Goal: Task Accomplishment & Management: Understand process/instructions

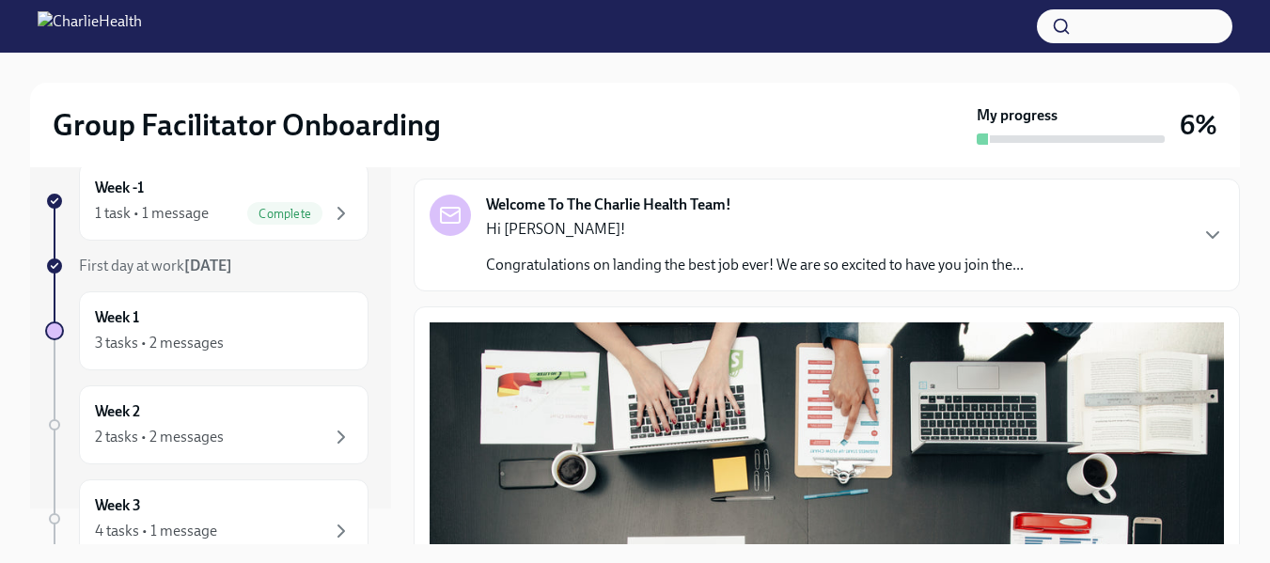
scroll to position [102, 0]
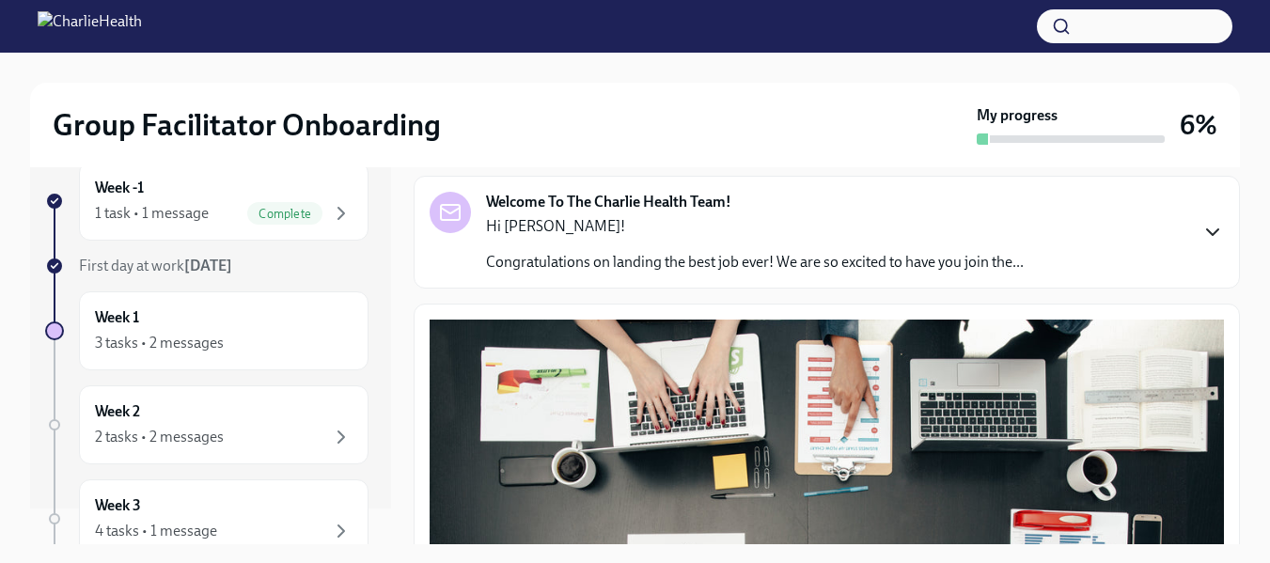
click at [1207, 232] on icon "button" at bounding box center [1212, 232] width 11 height 6
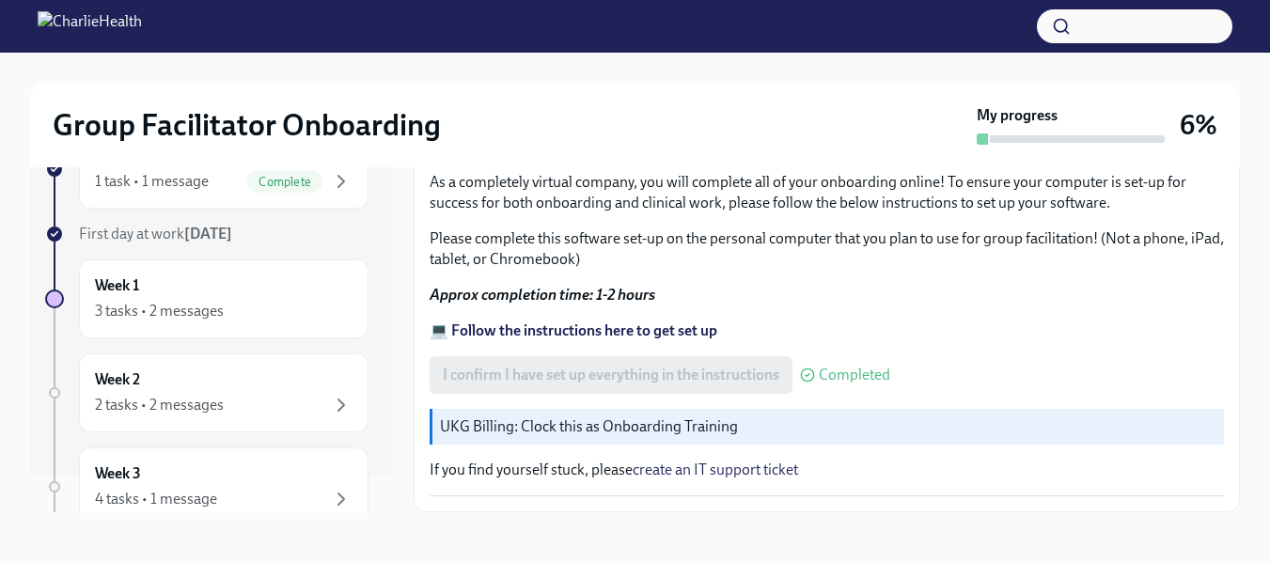
scroll to position [34, 0]
click at [606, 328] on strong "💻 Follow the instructions here to get set up" at bounding box center [574, 329] width 288 height 18
click at [635, 431] on p "UKG Billing: Clock this as Onboarding Training" at bounding box center [828, 424] width 776 height 21
click at [650, 424] on p "UKG Billing: Clock this as Onboarding Training" at bounding box center [828, 424] width 776 height 21
click at [633, 430] on p "UKG Billing: Clock this as Onboarding Training" at bounding box center [828, 424] width 776 height 21
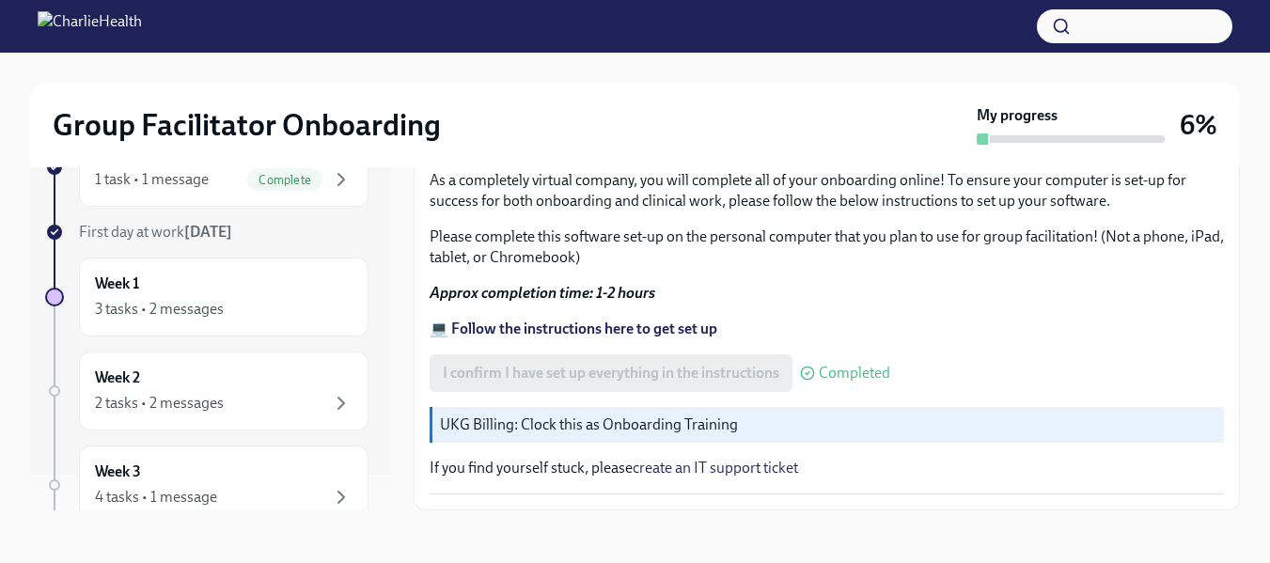
click at [633, 430] on p "UKG Billing: Clock this as Onboarding Training" at bounding box center [828, 424] width 776 height 21
click at [610, 432] on p "UKG Billing: Clock this as Onboarding Training" at bounding box center [828, 424] width 776 height 21
click at [512, 423] on p "UKG Billing: Clock this as Onboarding Training" at bounding box center [828, 424] width 776 height 21
click at [175, 308] on div "3 tasks • 2 messages" at bounding box center [159, 309] width 129 height 21
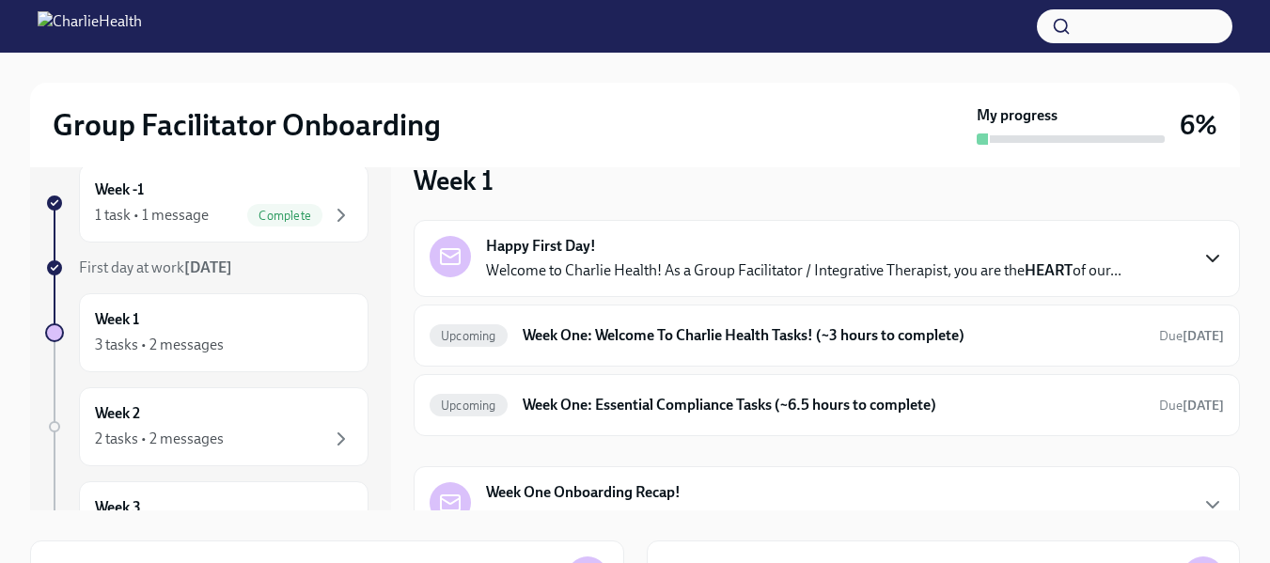
click at [1201, 258] on icon "button" at bounding box center [1212, 258] width 23 height 23
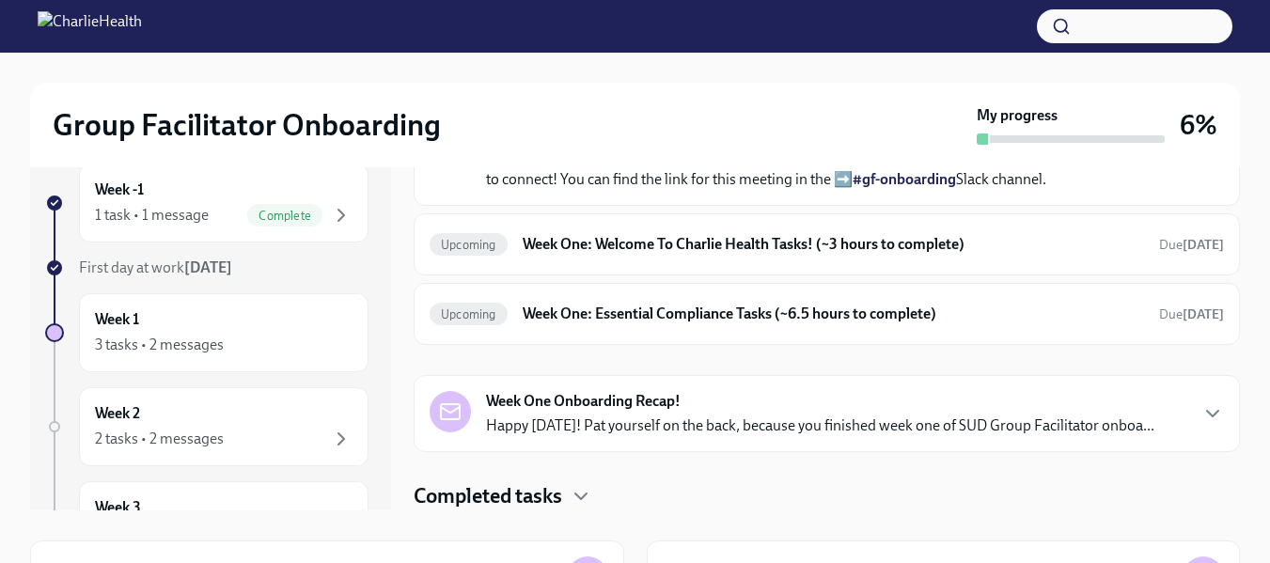
scroll to position [891, 0]
click at [572, 255] on h6 "Week One: Welcome To Charlie Health Tasks! (~3 hours to complete)" at bounding box center [833, 244] width 621 height 21
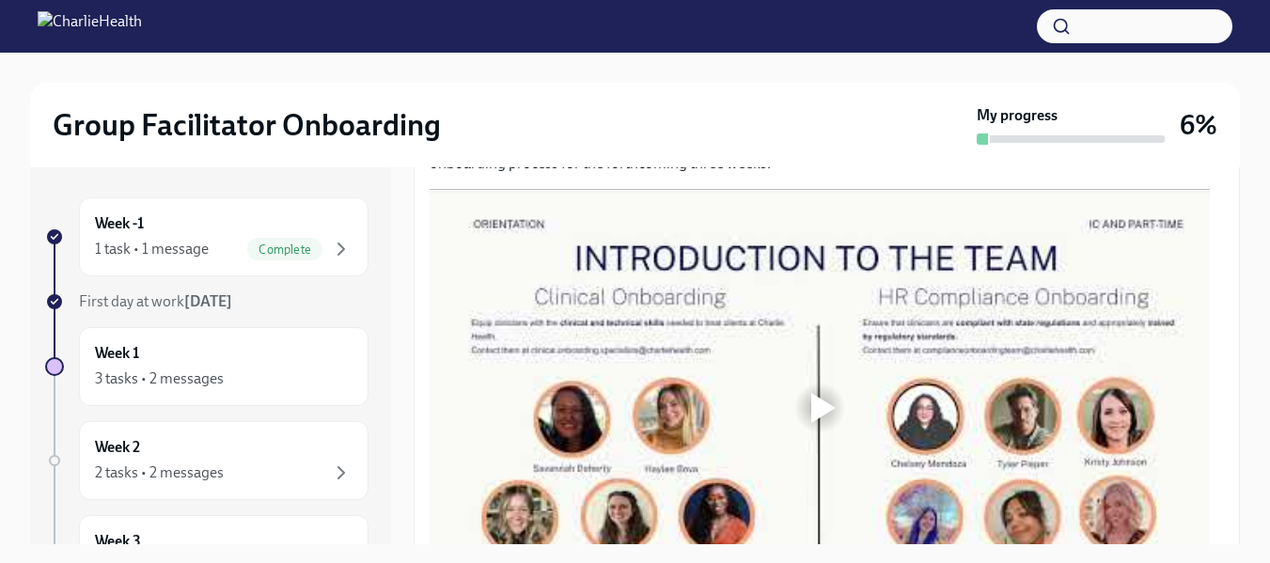
scroll to position [987, 0]
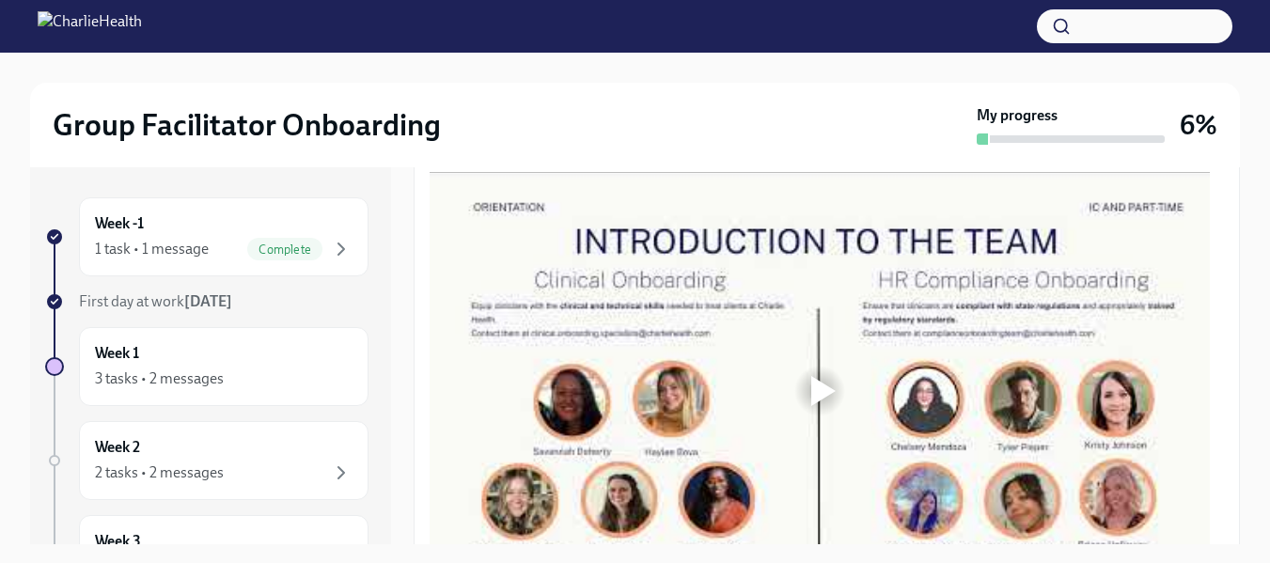
click at [823, 383] on div at bounding box center [823, 391] width 24 height 30
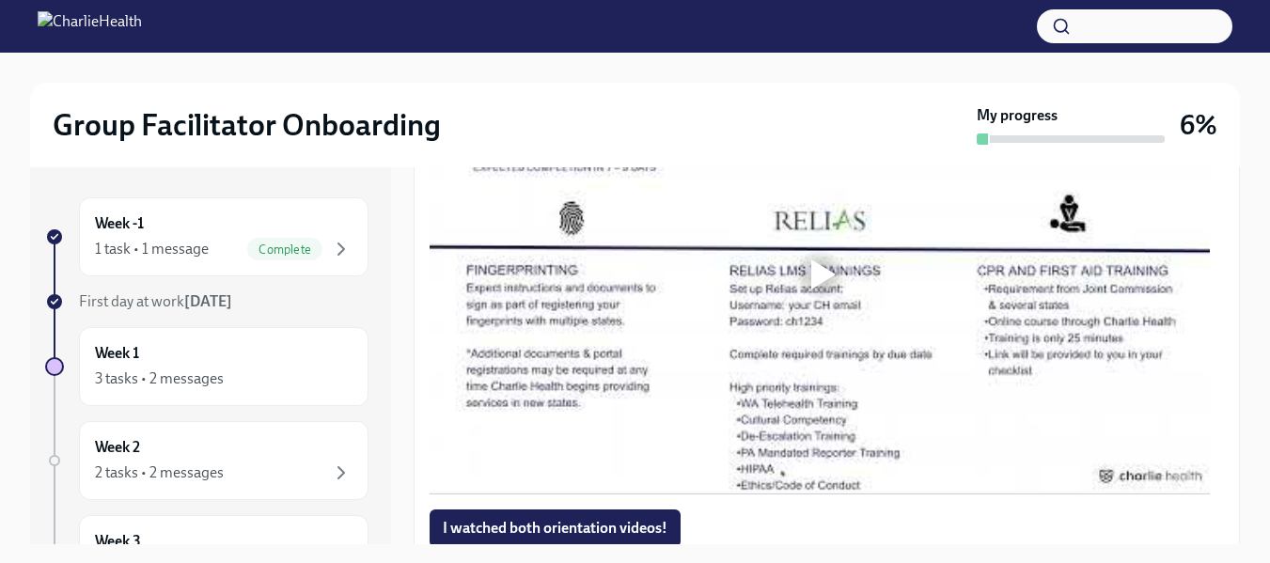
scroll to position [1558, 0]
click at [822, 260] on div at bounding box center [823, 273] width 24 height 30
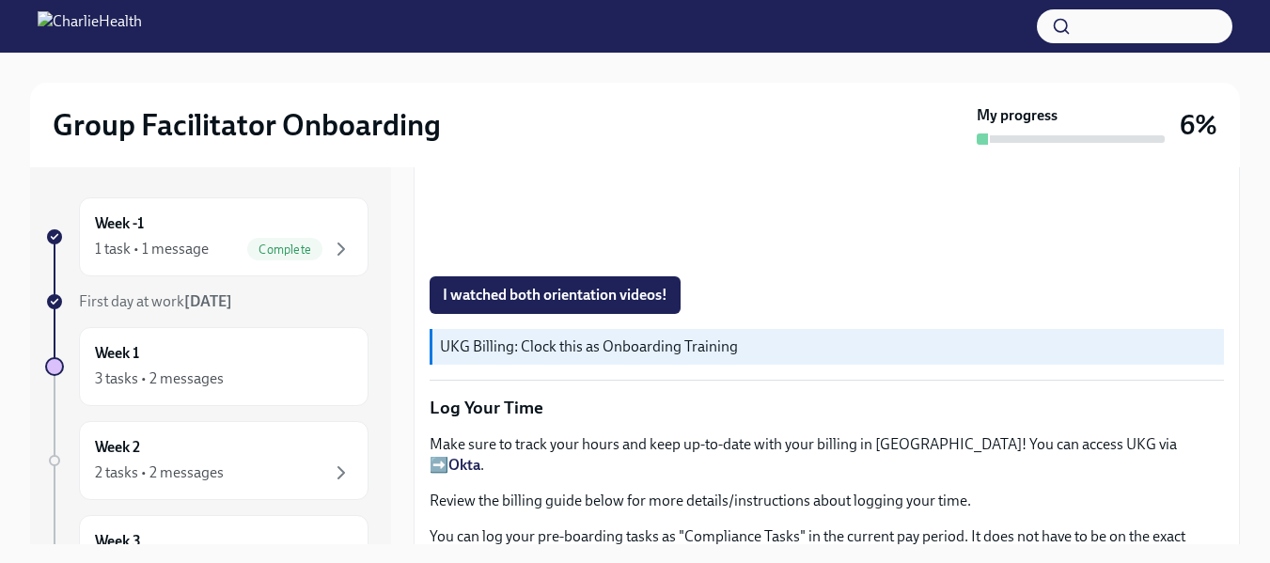
scroll to position [1794, 0]
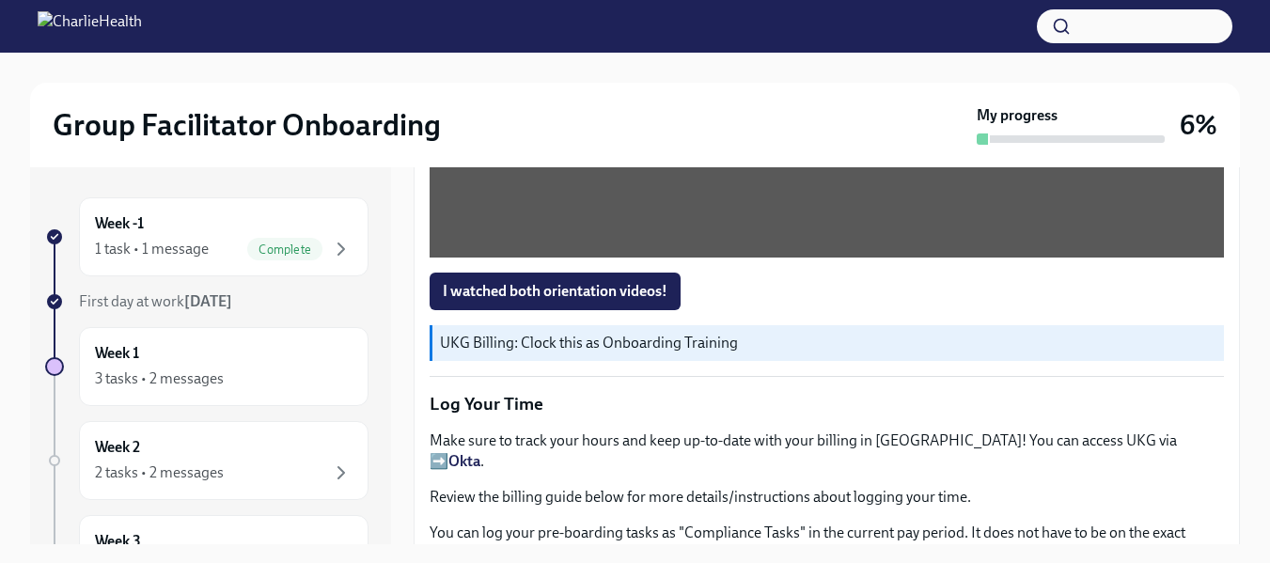
click at [577, 289] on span "I watched both orientation videos!" at bounding box center [555, 291] width 225 height 19
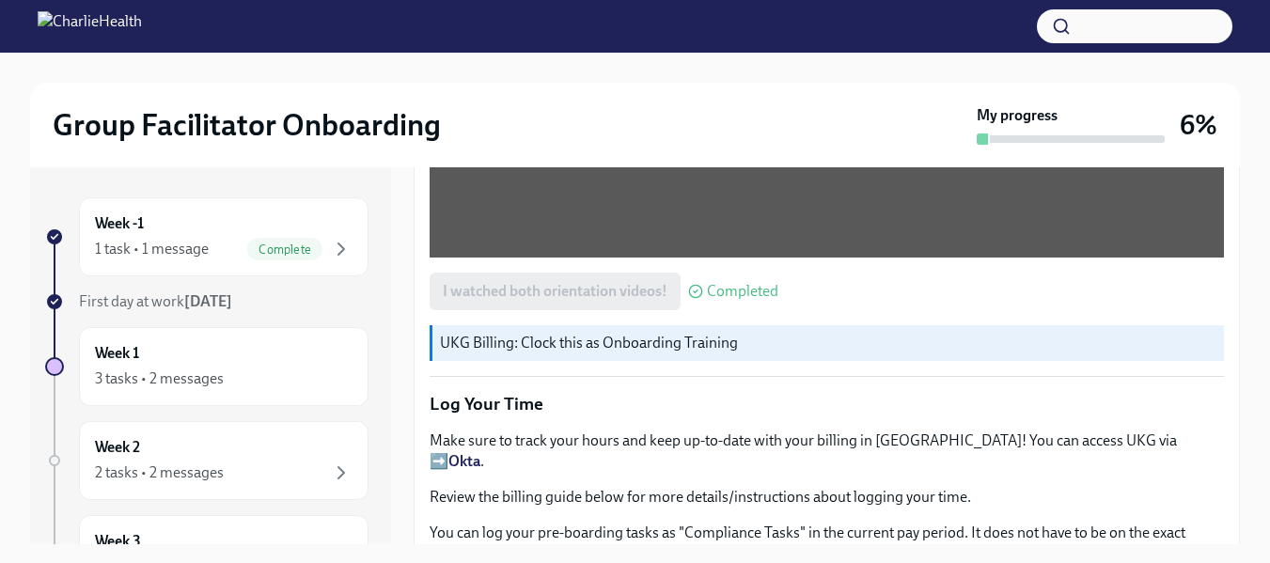
click at [598, 333] on p "UKG Billing: Clock this as Onboarding Training" at bounding box center [828, 343] width 776 height 21
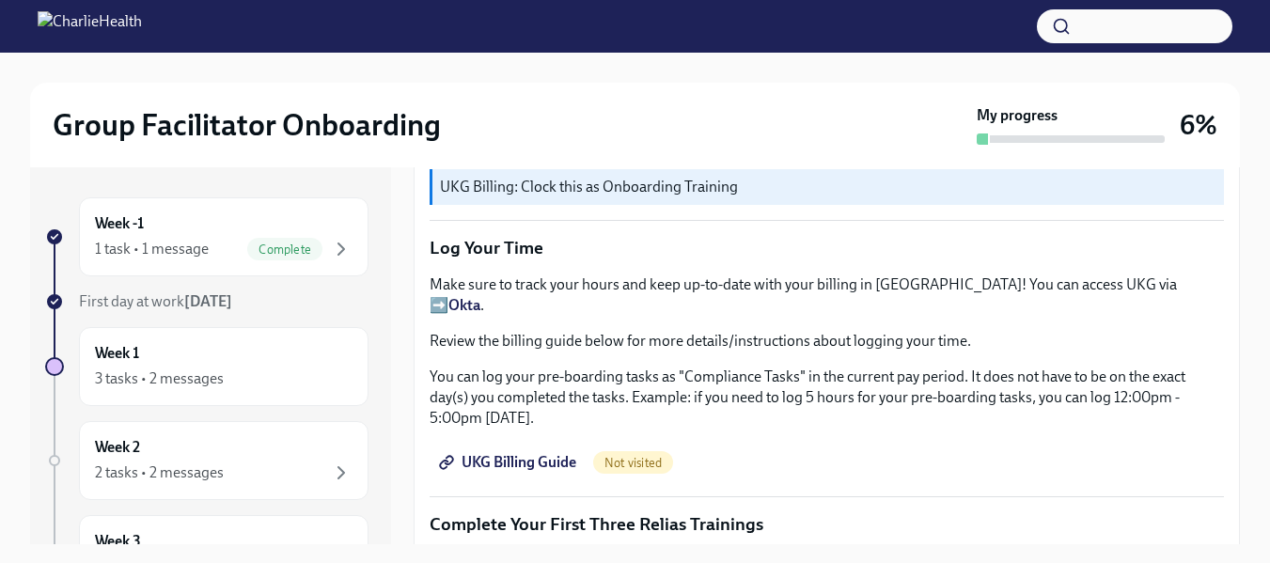
scroll to position [1956, 0]
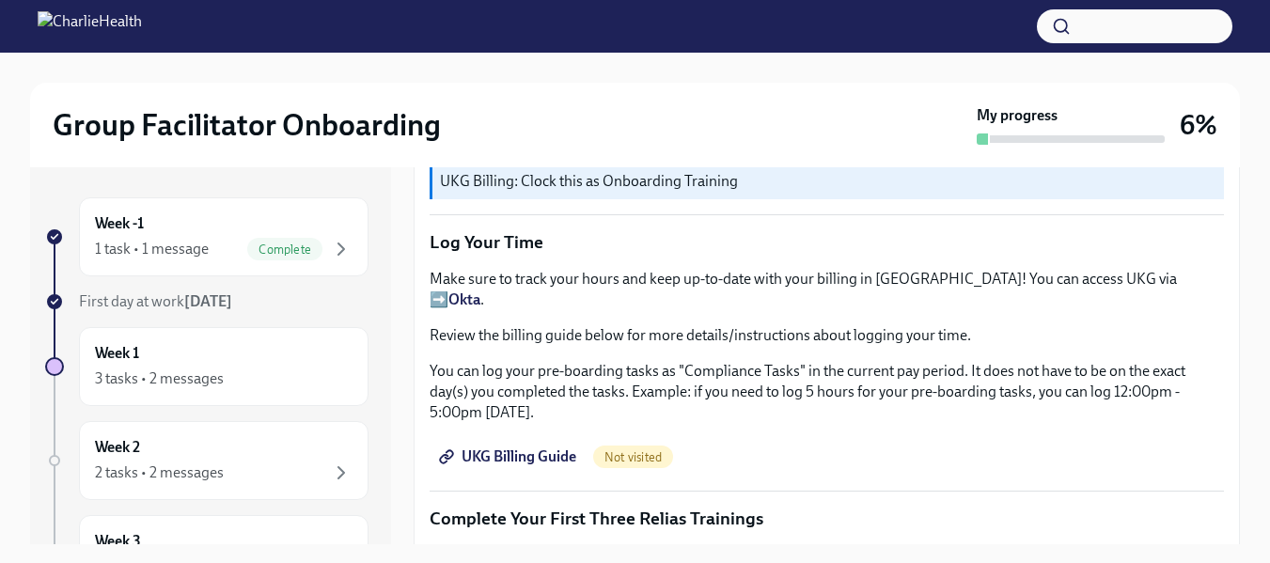
click at [1068, 270] on p "Make sure to track your hours and keep up-to-date with your billing in UKG! You…" at bounding box center [827, 289] width 794 height 41
click at [1034, 269] on p "Make sure to track your hours and keep up-to-date with your billing in UKG! You…" at bounding box center [827, 289] width 794 height 41
click at [517, 447] on span "UKG Billing Guide" at bounding box center [509, 456] width 133 height 19
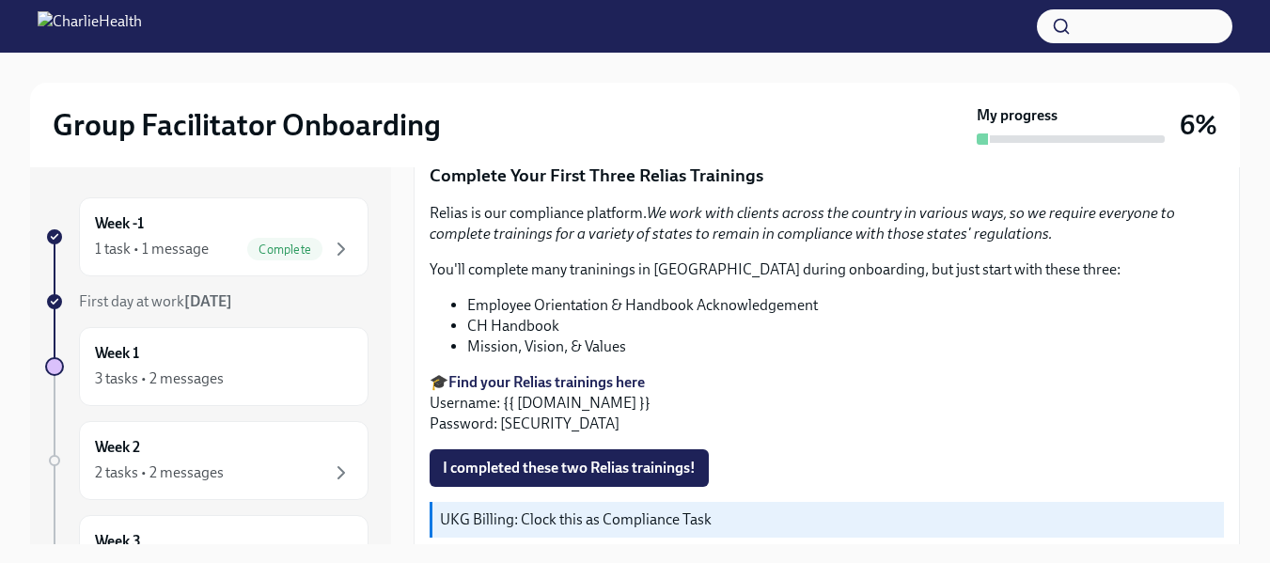
scroll to position [2311, 0]
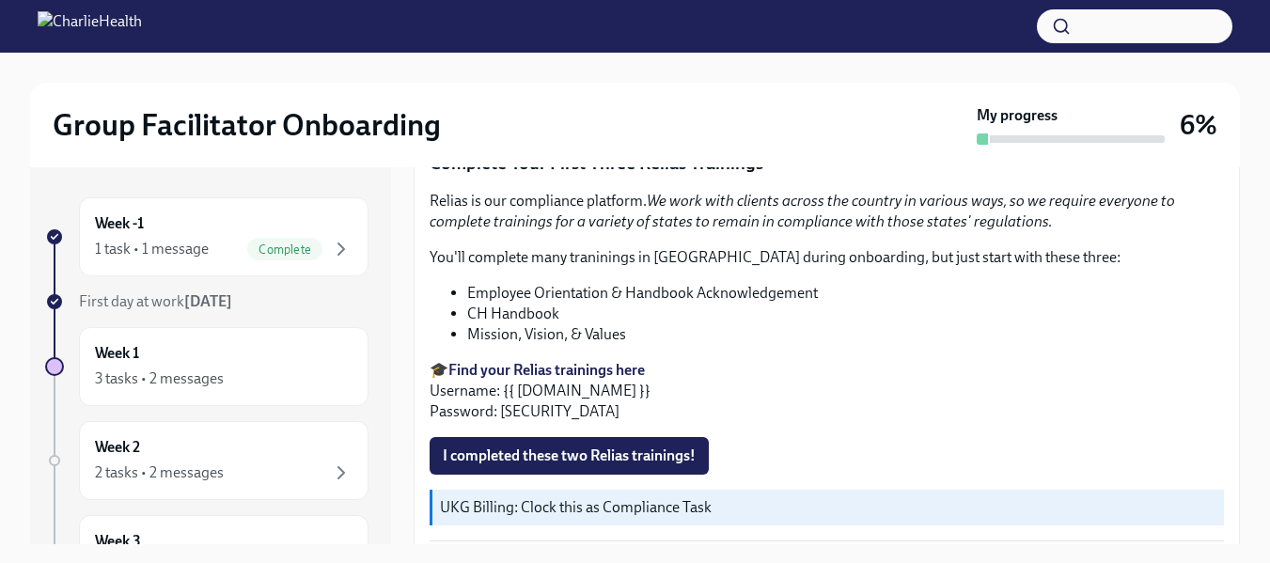
click at [508, 361] on strong "Find your Relias trainings here" at bounding box center [546, 370] width 196 height 18
click at [477, 446] on span "I completed these two Relias trainings!" at bounding box center [569, 455] width 253 height 19
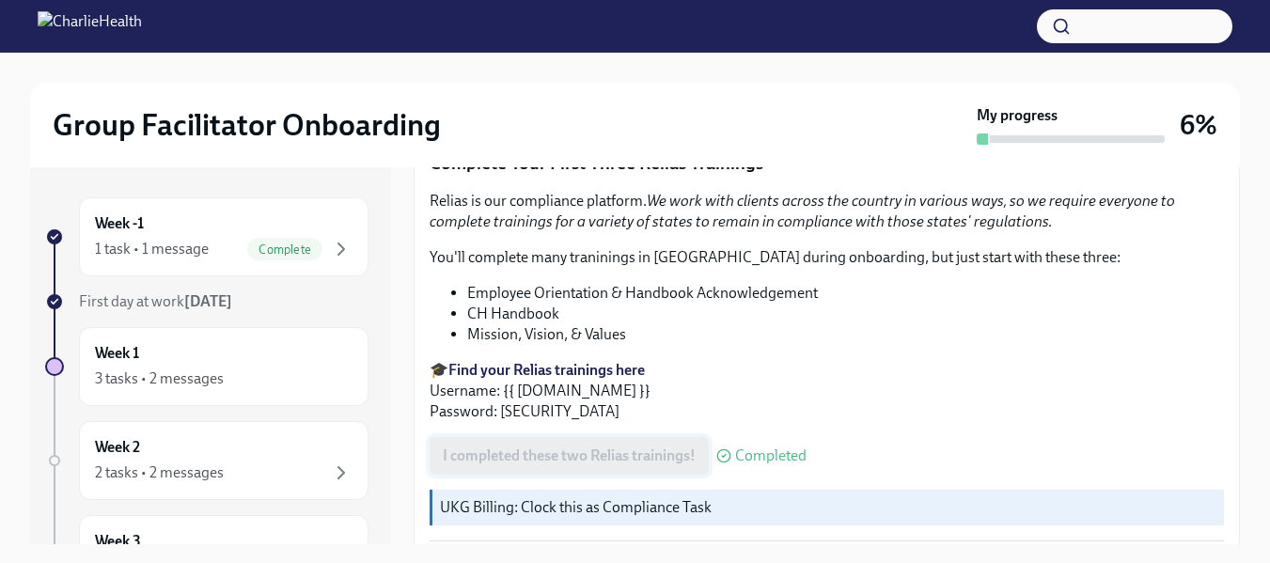
click at [477, 437] on div "I completed these two Relias trainings! Completed" at bounding box center [618, 456] width 377 height 38
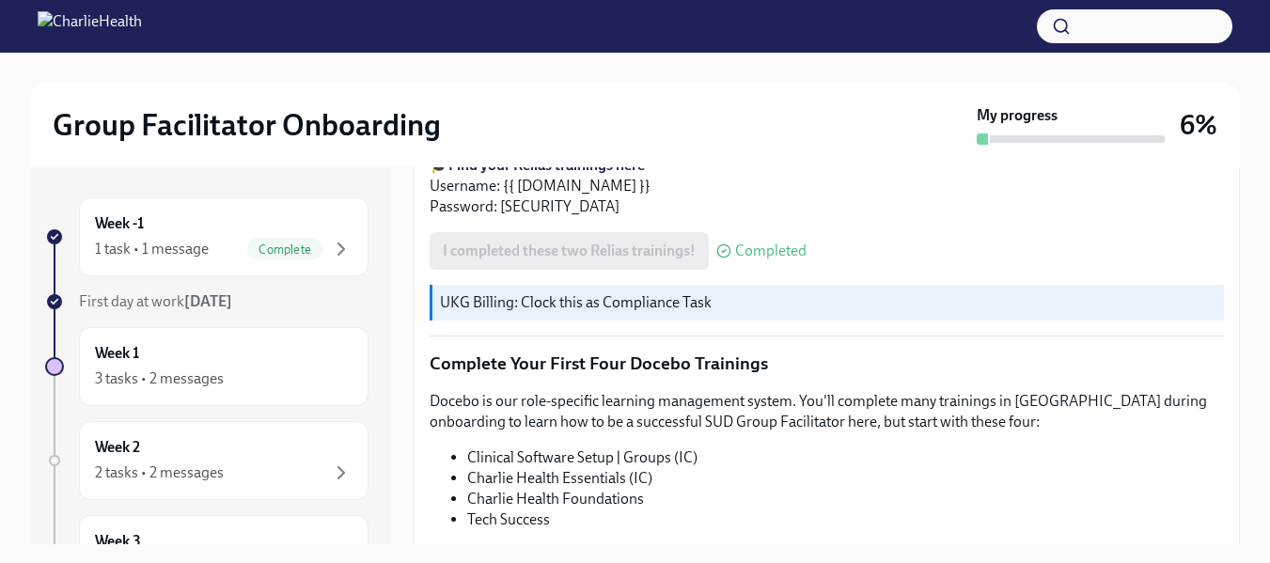
scroll to position [2578, 0]
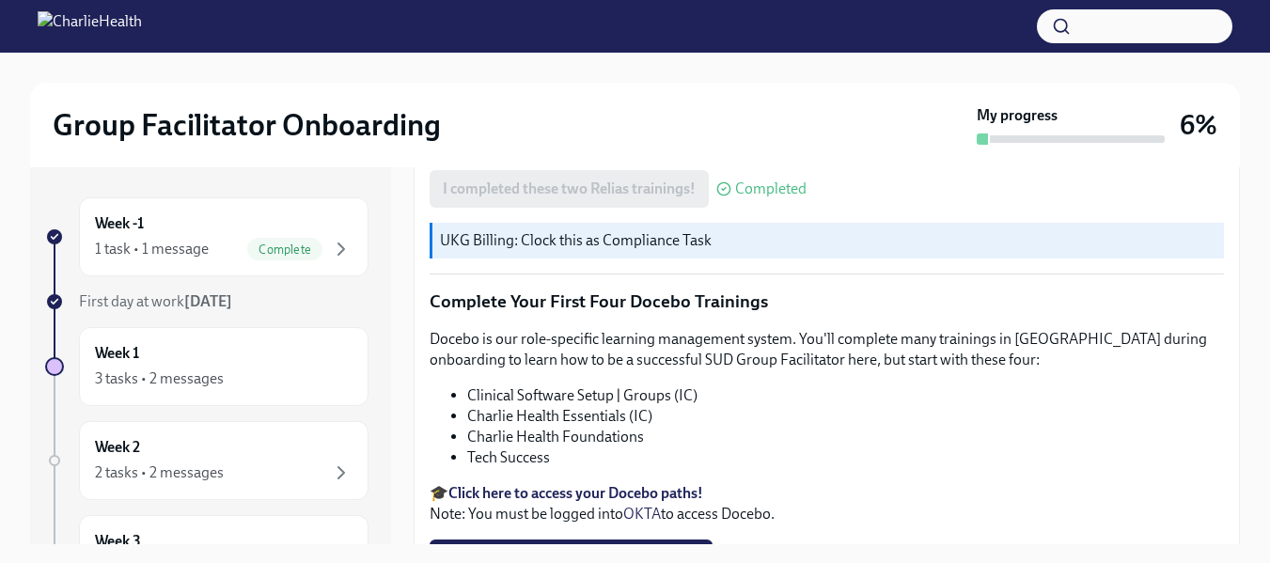
click at [491, 484] on strong "Click here to access your Docebo paths!" at bounding box center [575, 493] width 255 height 18
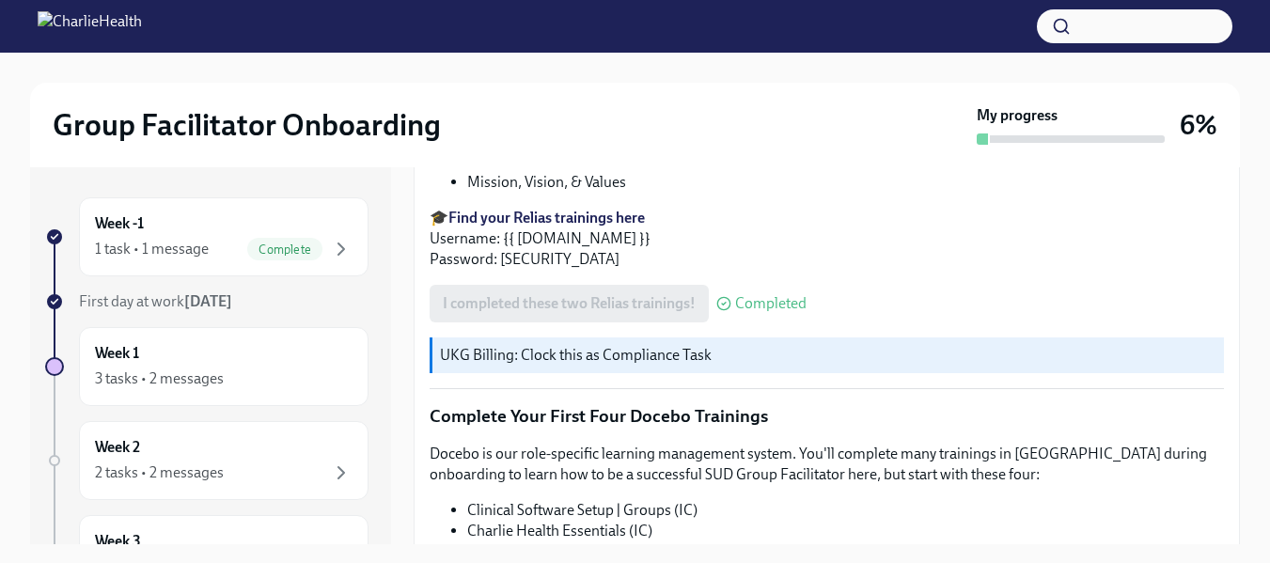
scroll to position [2446, 0]
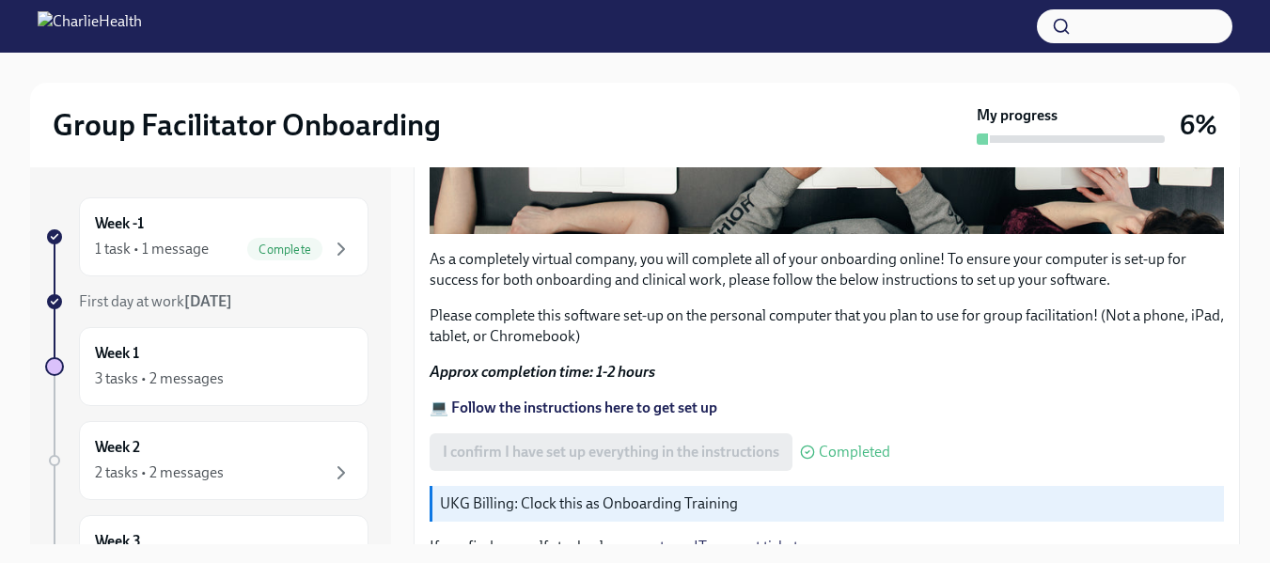
scroll to position [695, 0]
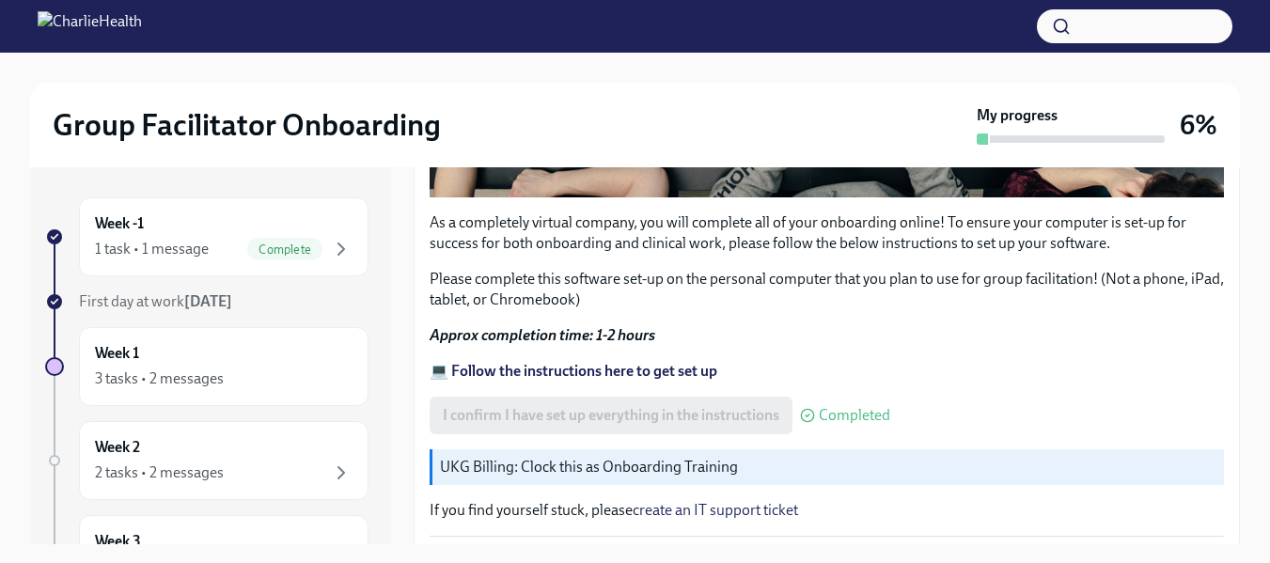
click at [526, 457] on p "UKG Billing: Clock this as Onboarding Training" at bounding box center [828, 467] width 776 height 21
click at [483, 461] on p "UKG Billing: Clock this as Onboarding Training" at bounding box center [828, 467] width 776 height 21
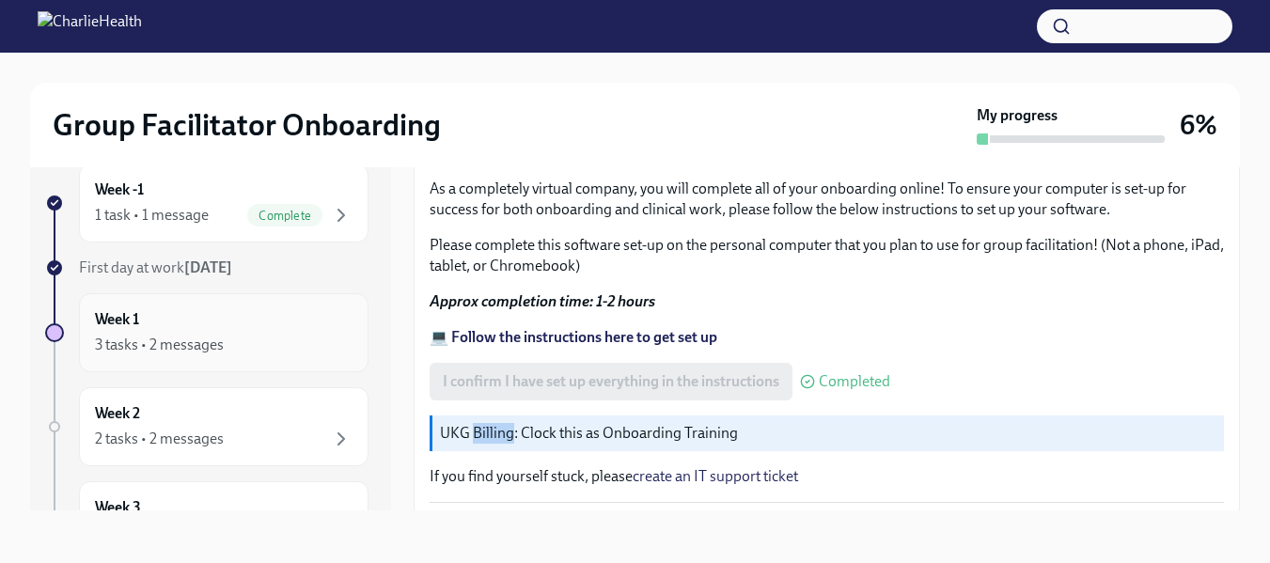
click at [252, 347] on div "3 tasks • 2 messages" at bounding box center [224, 345] width 258 height 23
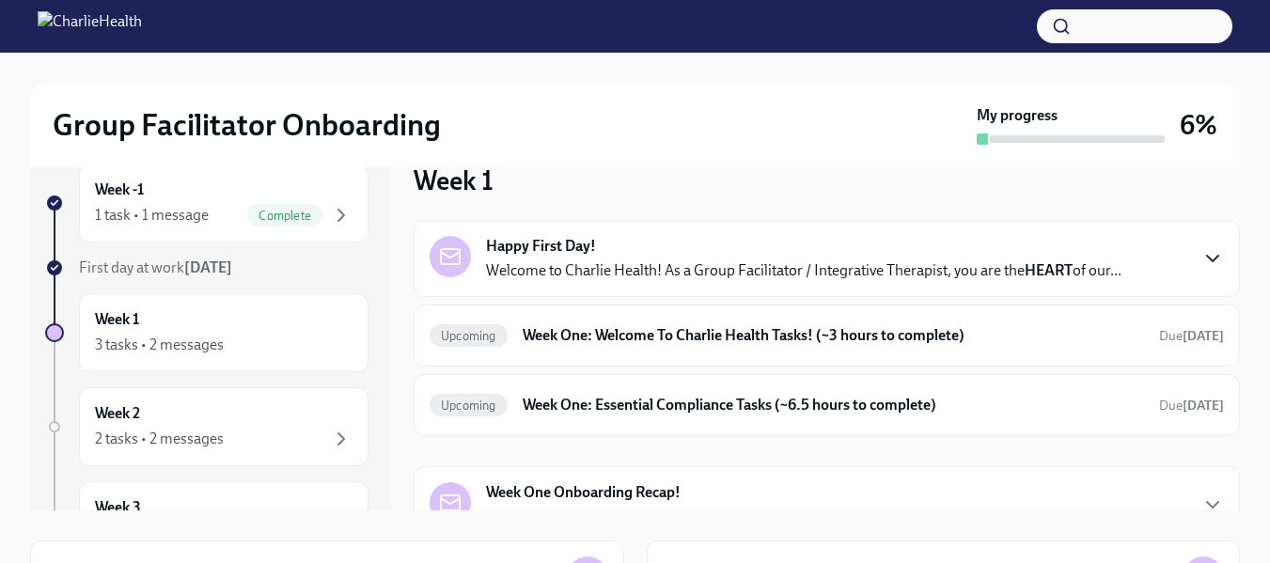
click at [1201, 256] on icon "button" at bounding box center [1212, 258] width 23 height 23
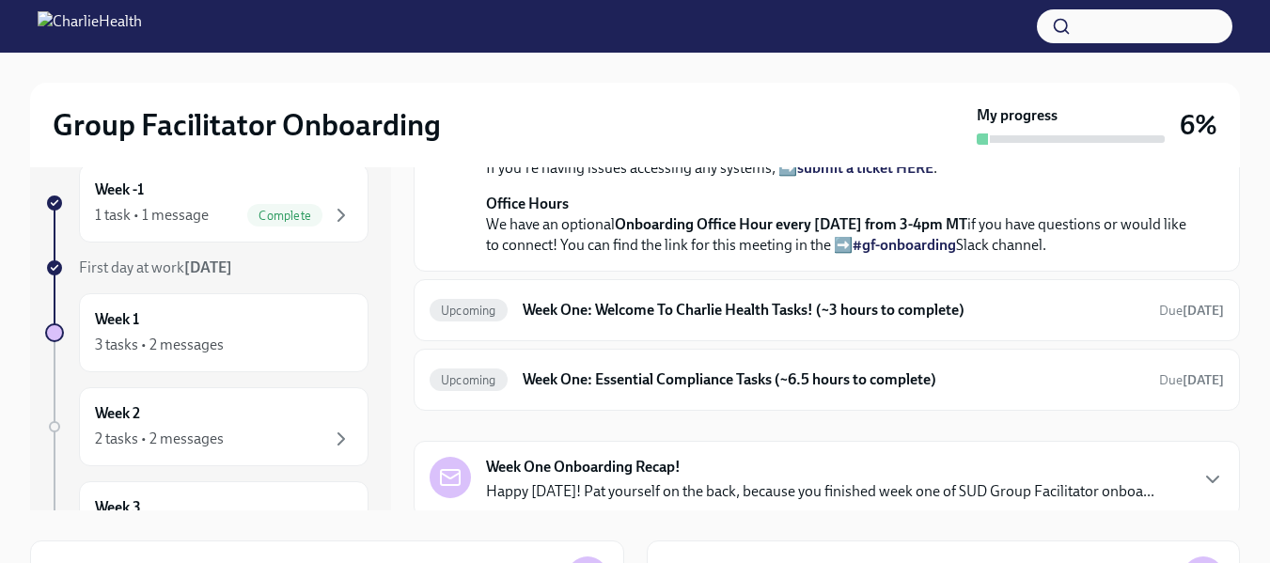
scroll to position [562, 0]
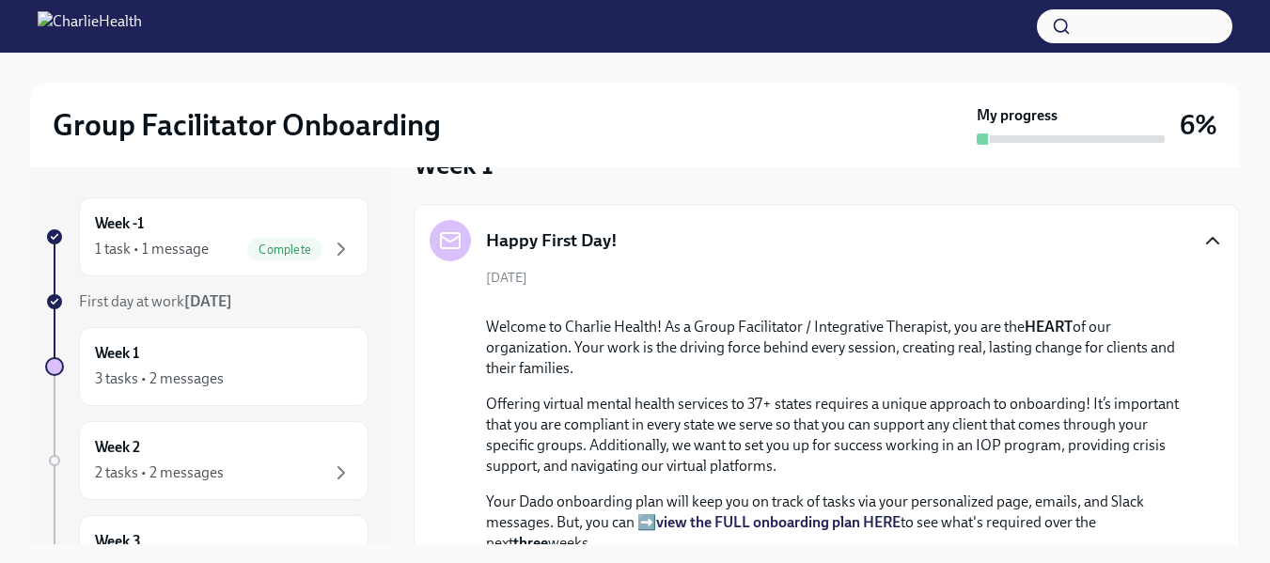
scroll to position [35, 0]
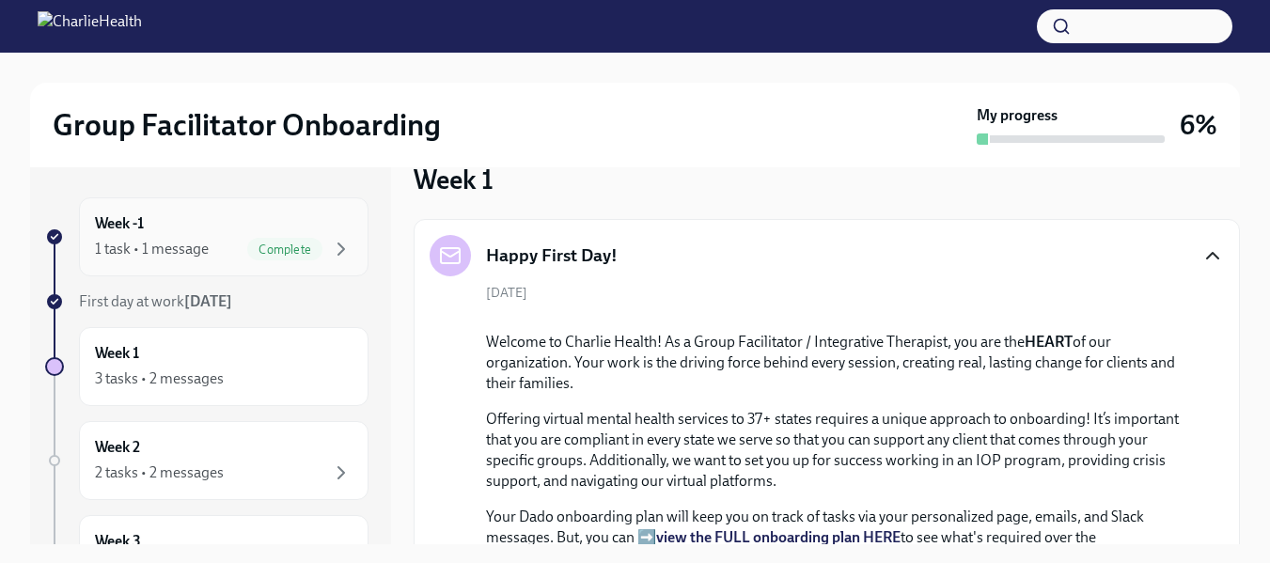
click at [158, 242] on div "1 task • 1 message" at bounding box center [152, 249] width 114 height 21
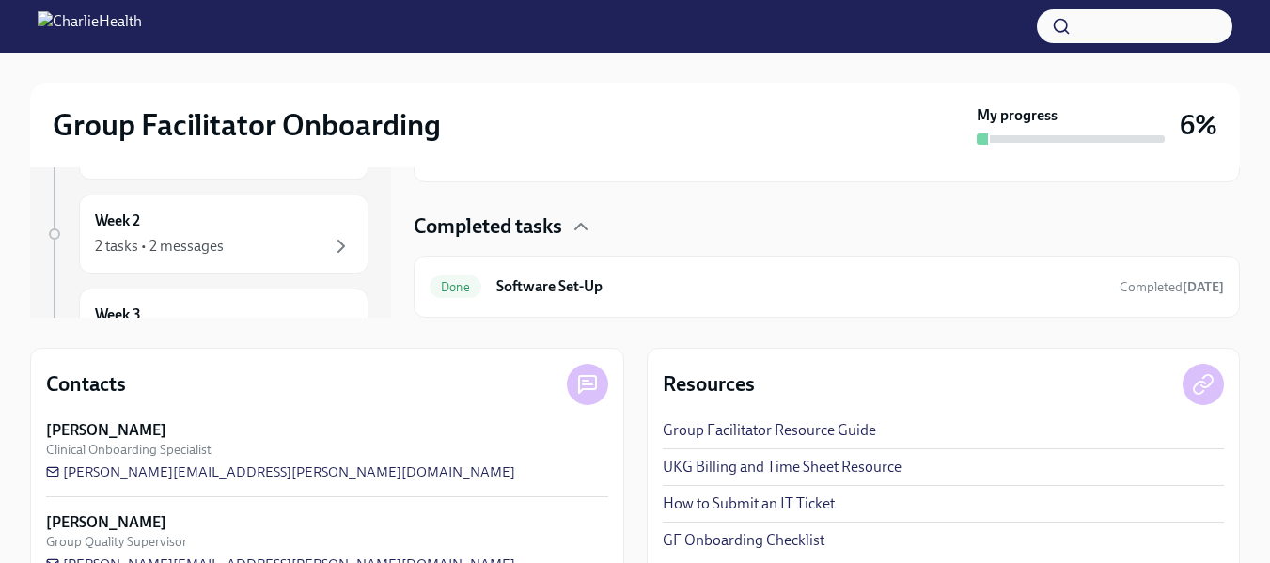
scroll to position [275, 0]
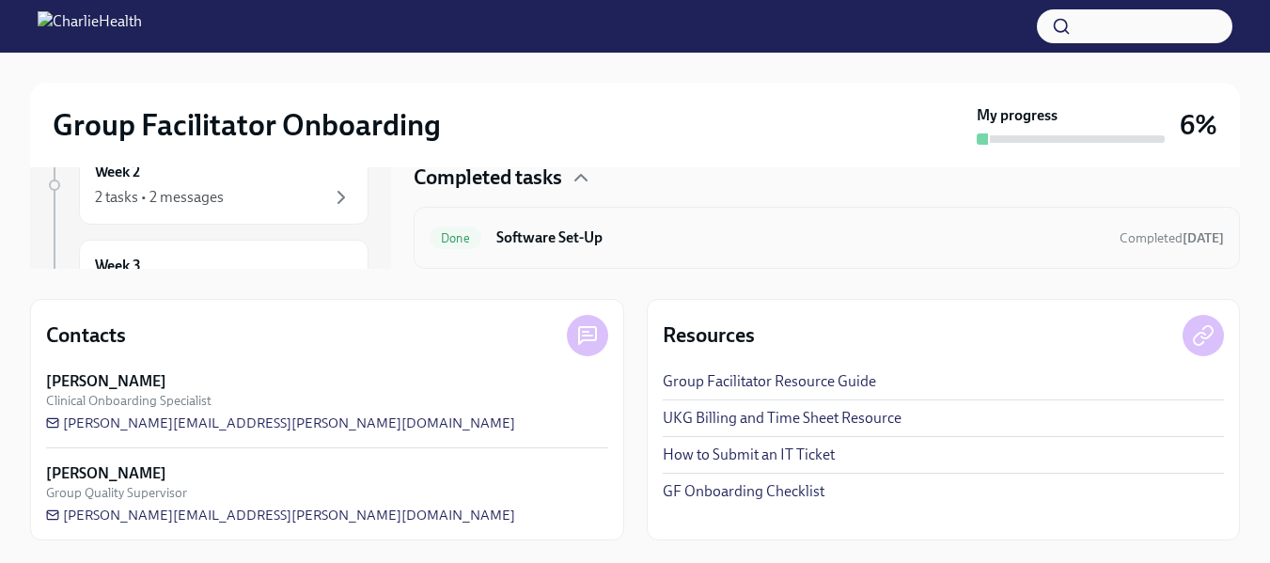
click at [1051, 241] on h6 "Software Set-Up" at bounding box center [800, 237] width 608 height 21
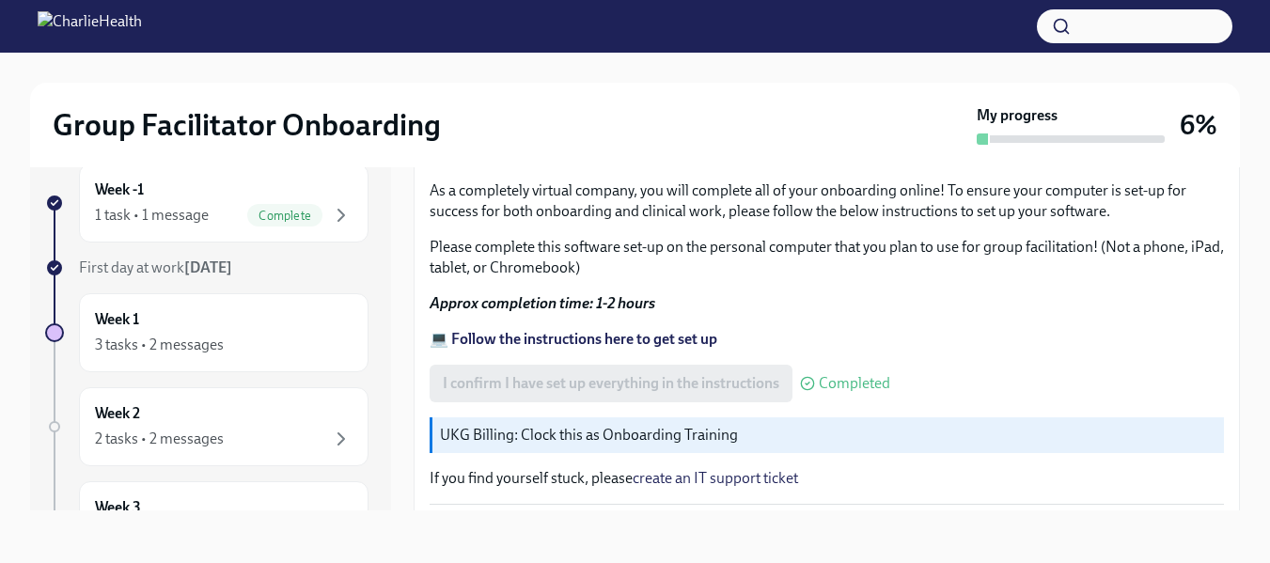
scroll to position [695, 0]
click at [573, 328] on strong "💻 Follow the instructions here to get set up" at bounding box center [574, 337] width 288 height 18
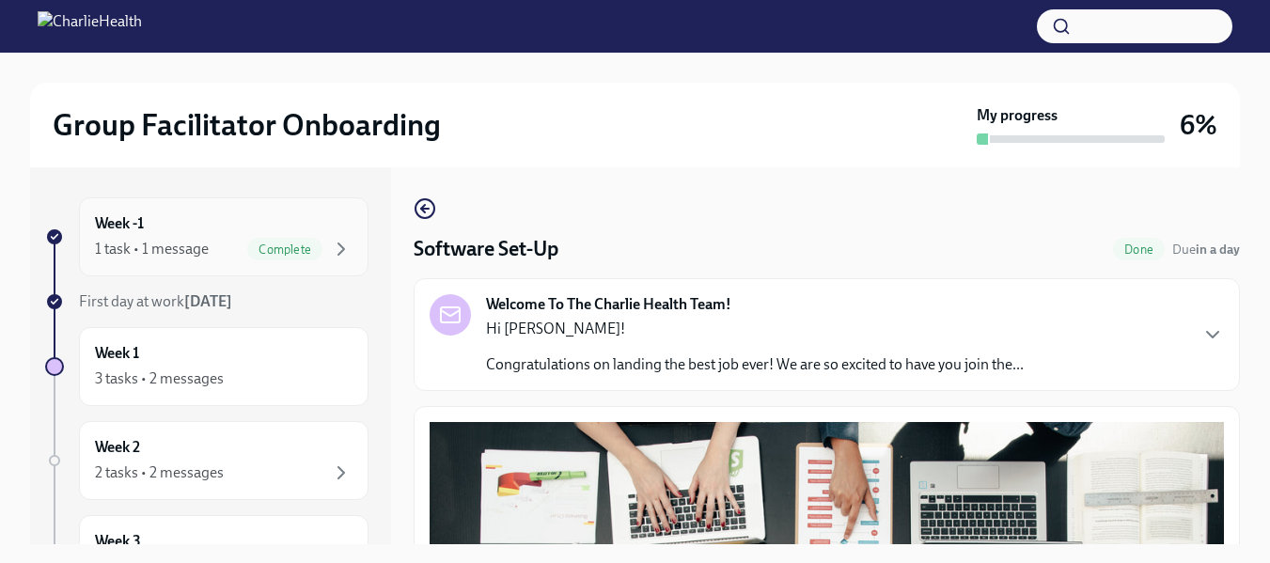
click at [247, 247] on span "Complete" at bounding box center [284, 249] width 75 height 14
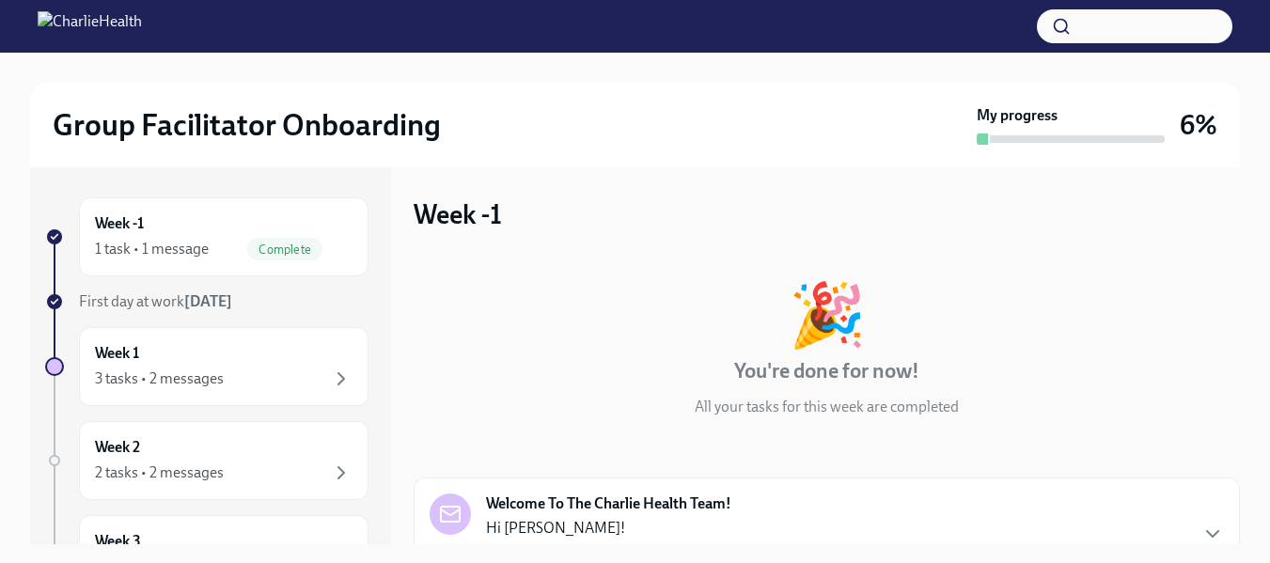
drag, startPoint x: 1242, startPoint y: 203, endPoint x: 1231, endPoint y: 321, distance: 118.9
click at [1231, 321] on div "Group Facilitator Onboarding My progress 6% Week -1 1 task • 1 message Complete…" at bounding box center [635, 446] width 1270 height 786
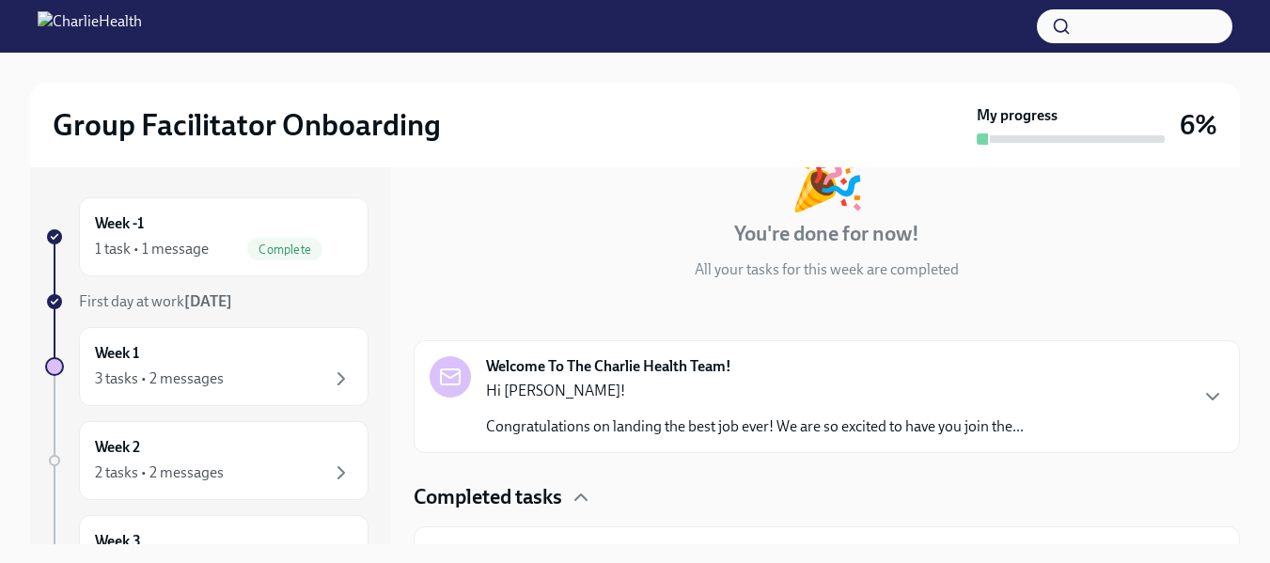
scroll to position [181, 0]
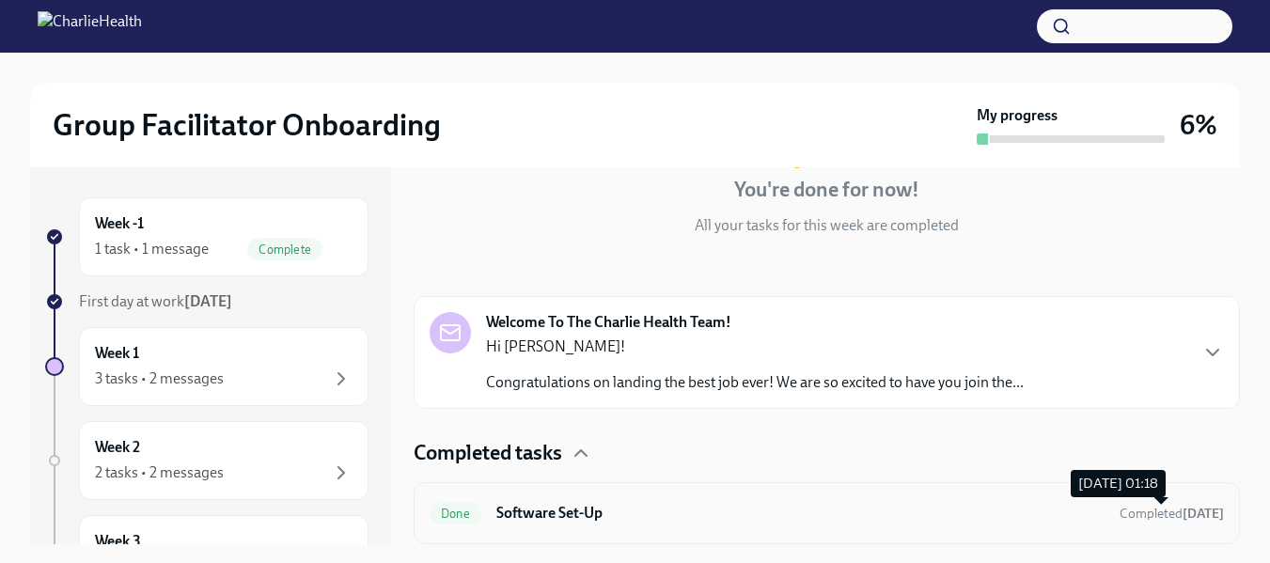
click at [1134, 515] on span "Completed today" at bounding box center [1171, 514] width 104 height 16
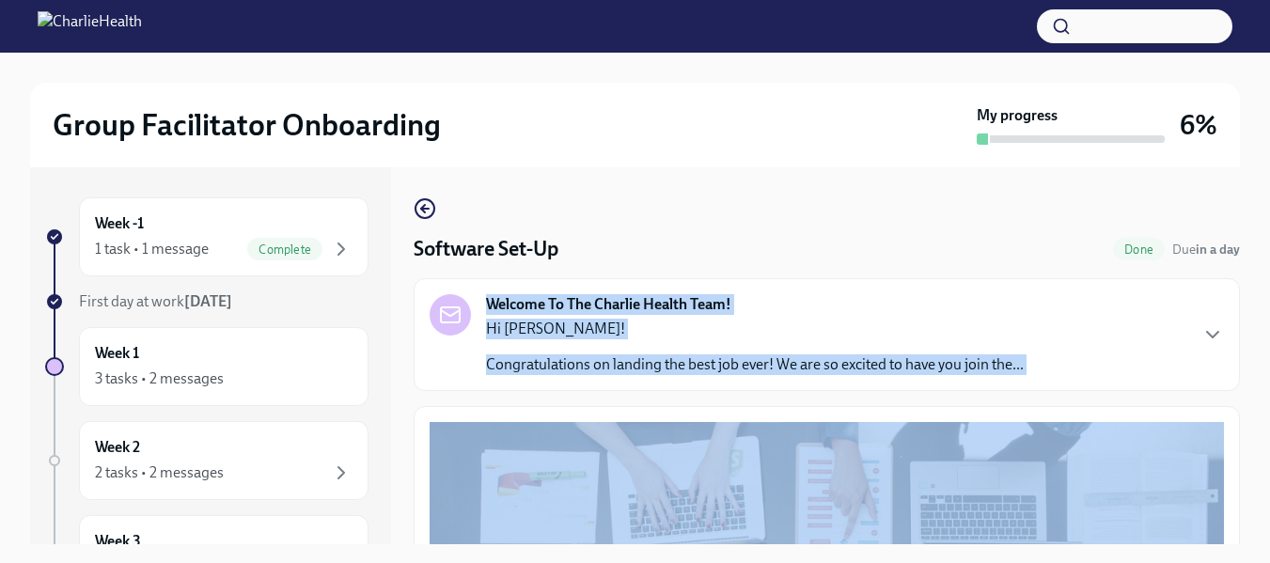
drag, startPoint x: 1243, startPoint y: 250, endPoint x: 1239, endPoint y: 302, distance: 51.9
click at [1239, 302] on div "Group Facilitator Onboarding My progress 6% Week -1 1 task • 1 message Complete…" at bounding box center [635, 325] width 1270 height 544
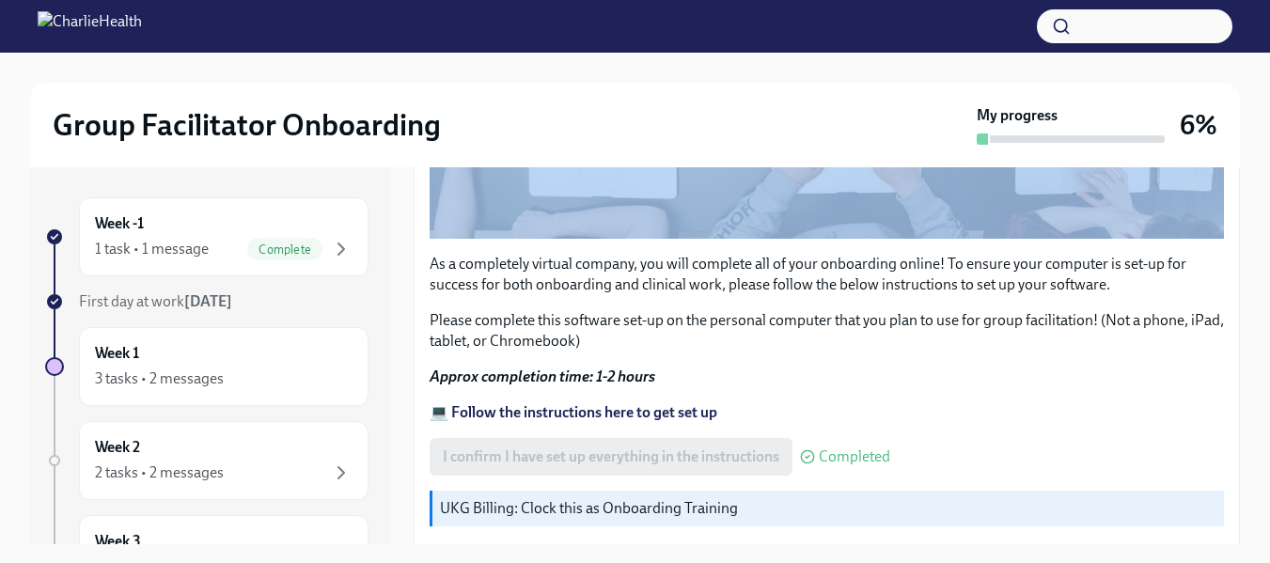
scroll to position [695, 0]
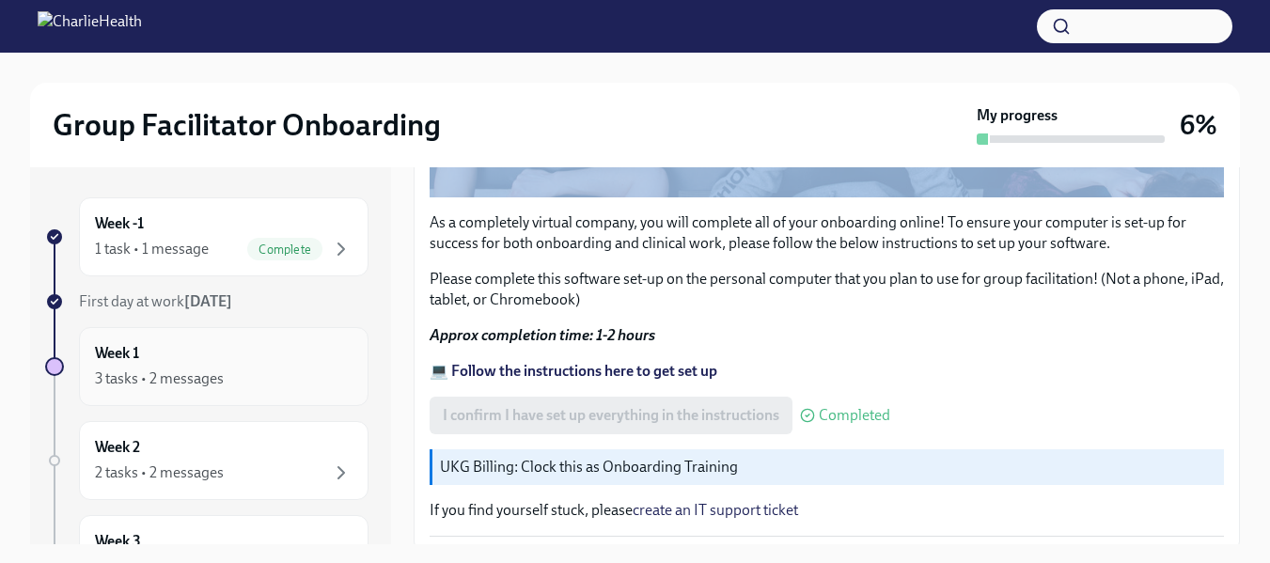
click at [250, 356] on div "Week 1 3 tasks • 2 messages" at bounding box center [224, 366] width 258 height 47
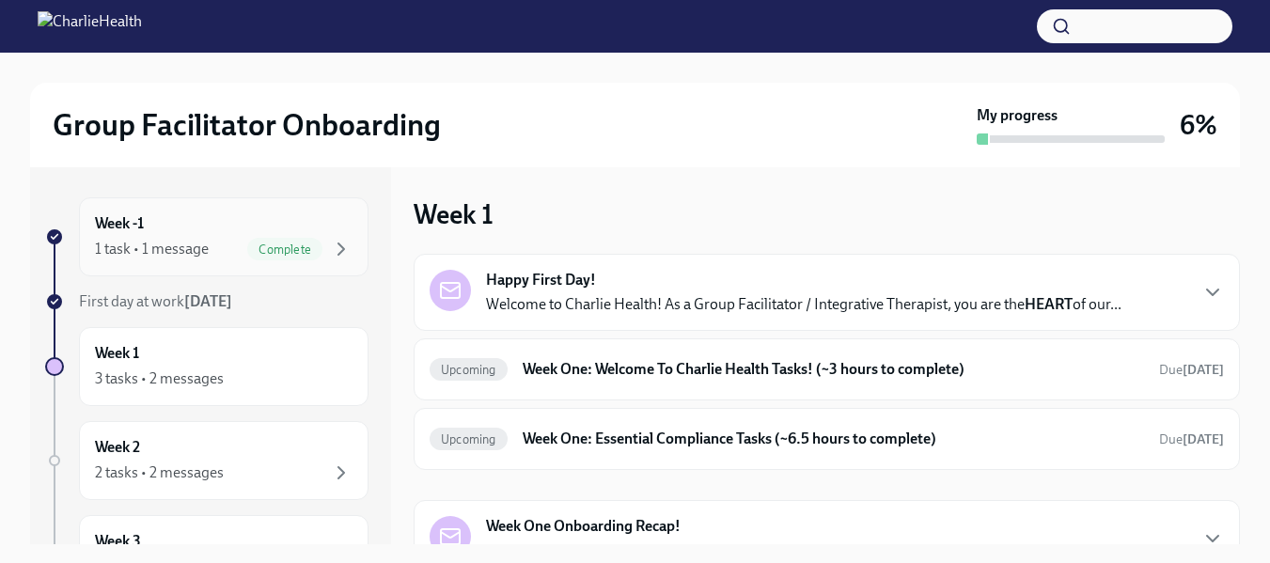
click at [180, 225] on div "Week -1 1 task • 1 message Complete" at bounding box center [224, 236] width 258 height 47
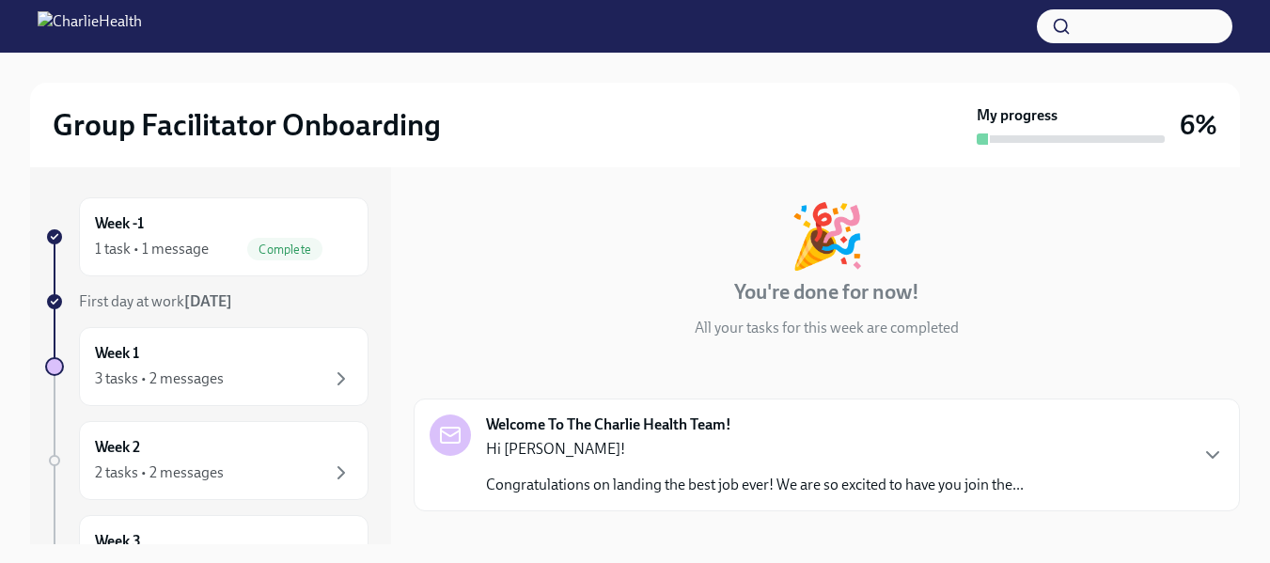
scroll to position [181, 0]
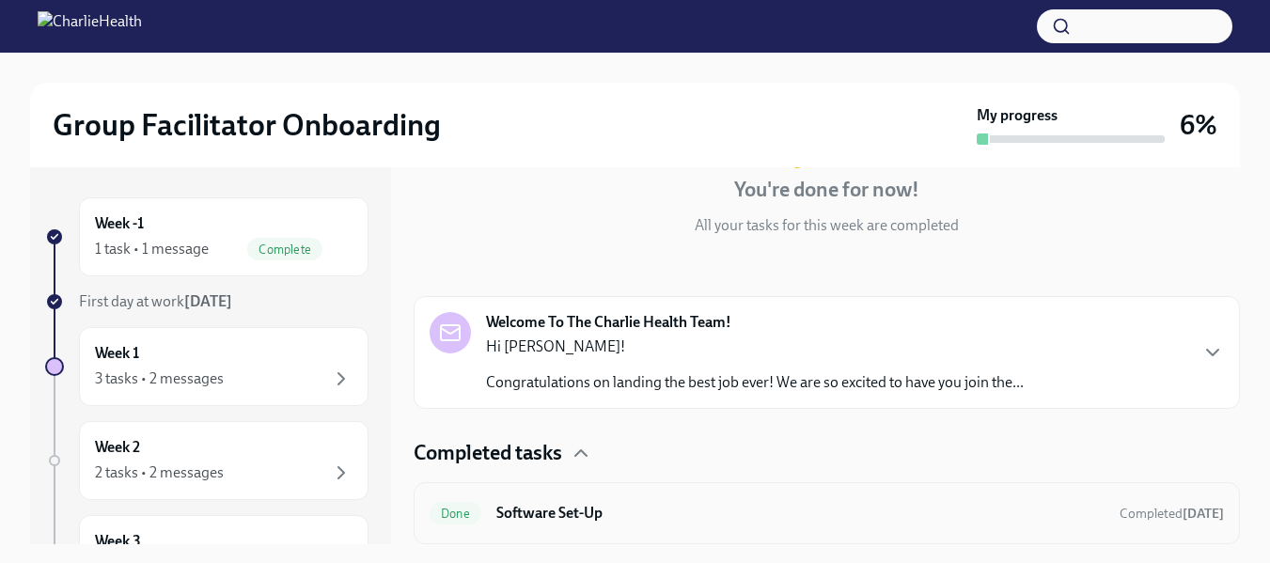
click at [1051, 526] on div "Done Software Set-Up Completed today" at bounding box center [827, 513] width 794 height 30
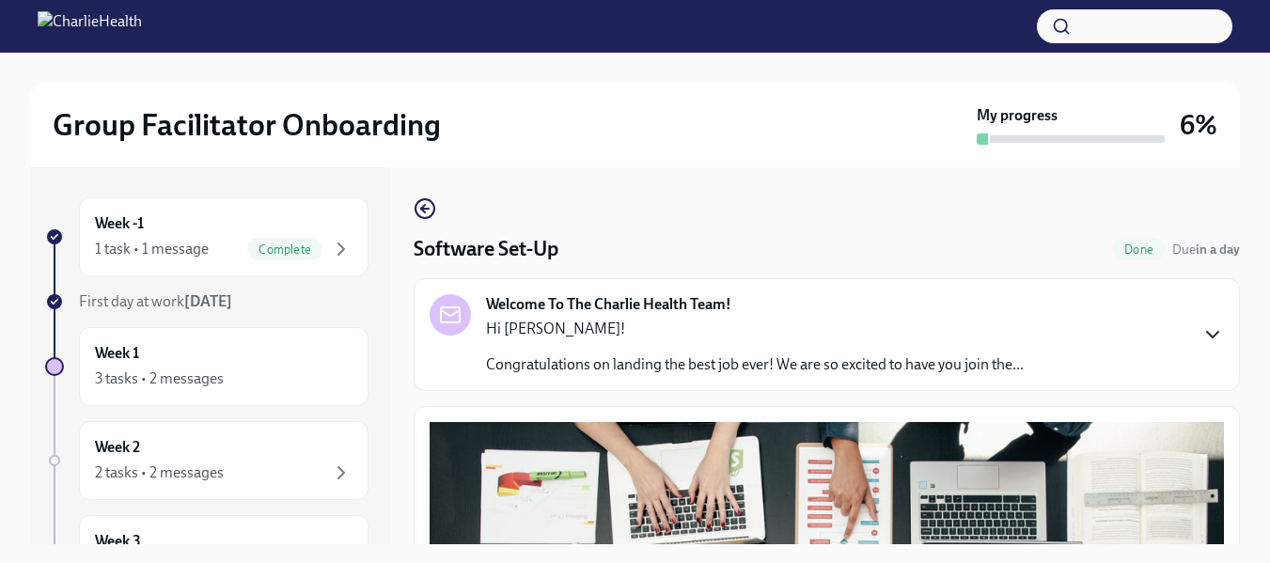
click at [1201, 330] on icon "button" at bounding box center [1212, 334] width 23 height 23
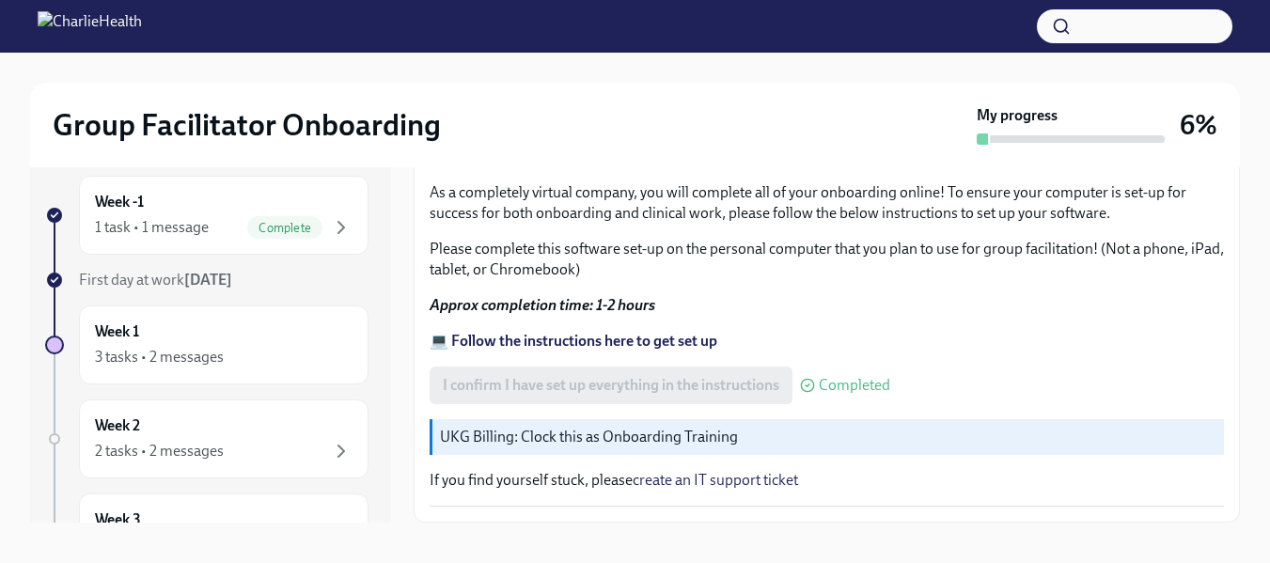
scroll to position [34, 0]
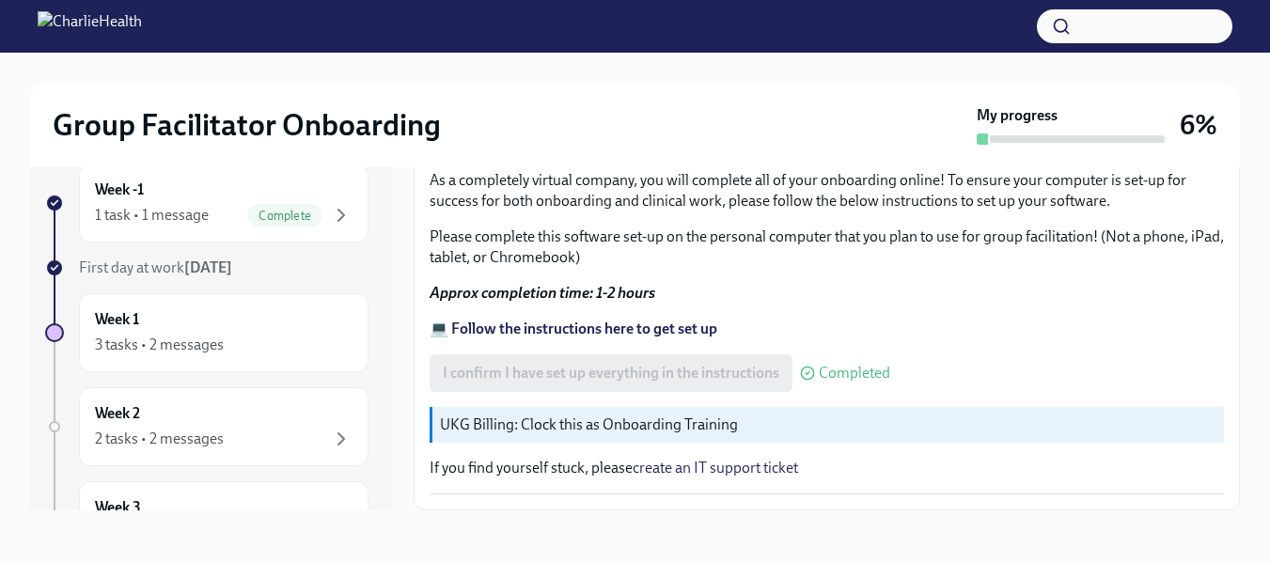
click at [470, 290] on strong "Approx completion time: 1-2 hours" at bounding box center [543, 293] width 226 height 18
click at [477, 290] on strong "Approx completion time: 1-2 hours" at bounding box center [543, 293] width 226 height 18
click at [436, 287] on strong "Approx completion time: 1-2 hours" at bounding box center [543, 293] width 226 height 18
click at [469, 330] on strong "💻 Follow the instructions here to get set up" at bounding box center [574, 329] width 288 height 18
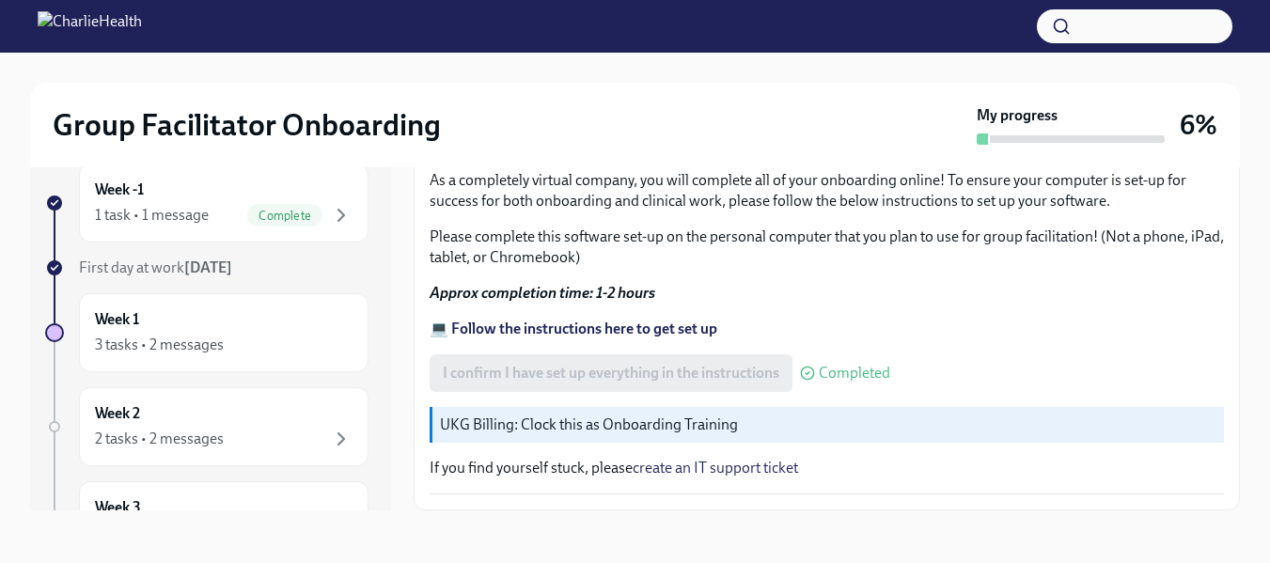
click at [472, 424] on p "UKG Billing: Clock this as Onboarding Training" at bounding box center [828, 424] width 776 height 21
click at [574, 428] on p "UKG Billing: Clock this as Onboarding Training" at bounding box center [828, 424] width 776 height 21
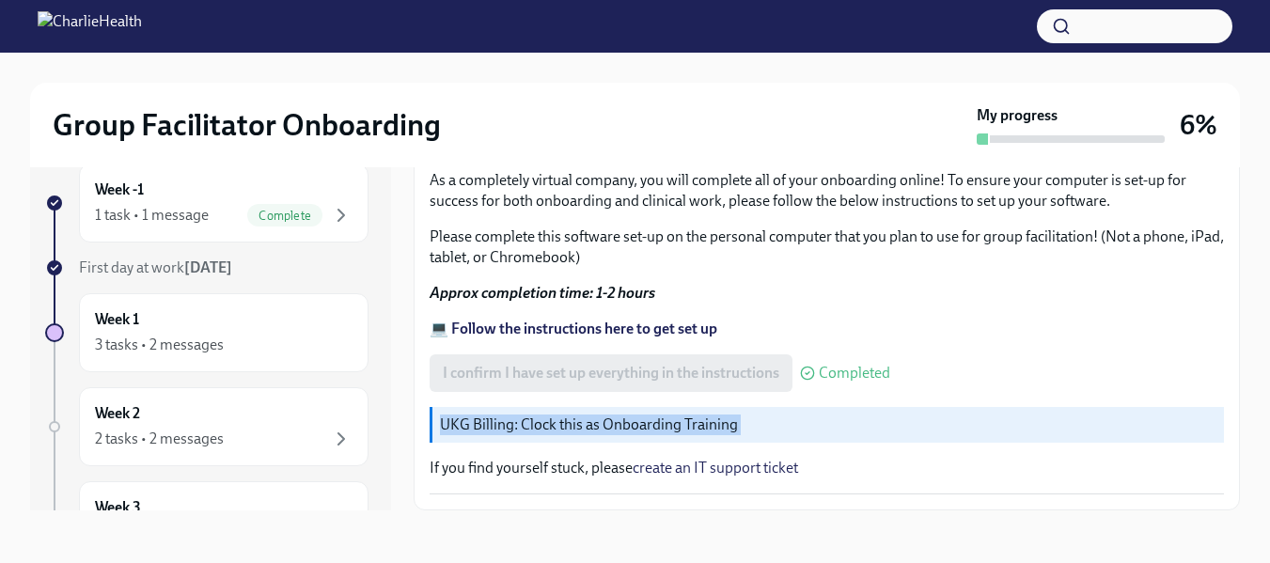
click at [574, 428] on p "UKG Billing: Clock this as Onboarding Training" at bounding box center [828, 424] width 776 height 21
click at [126, 266] on span "First day at work Sep 2nd" at bounding box center [155, 267] width 153 height 18
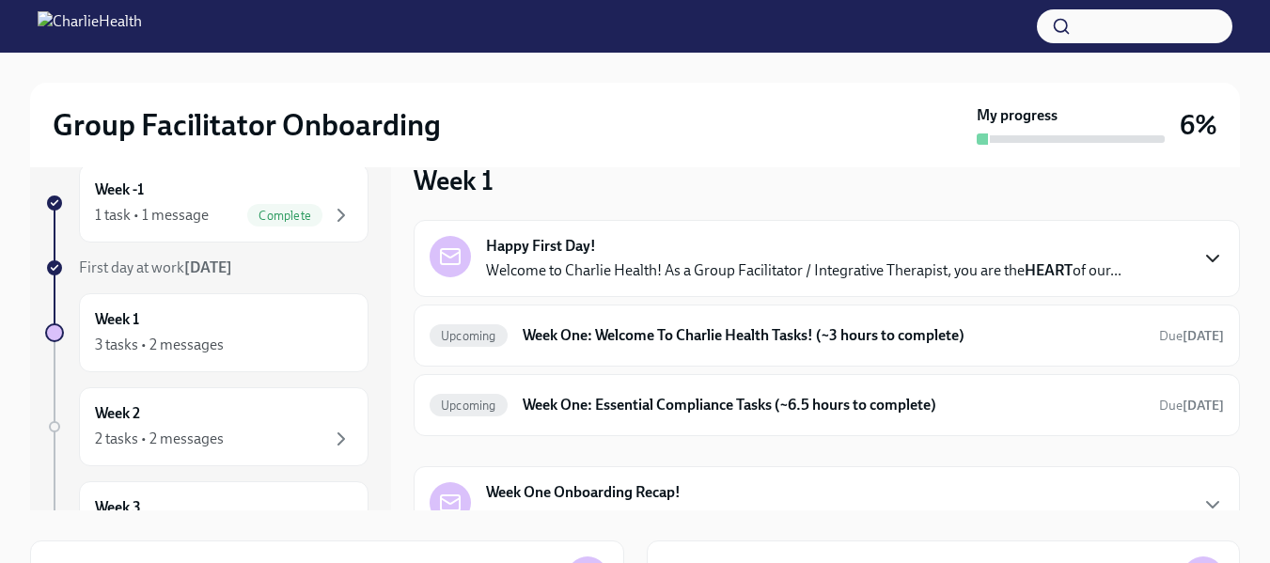
click at [1201, 260] on icon "button" at bounding box center [1212, 258] width 23 height 23
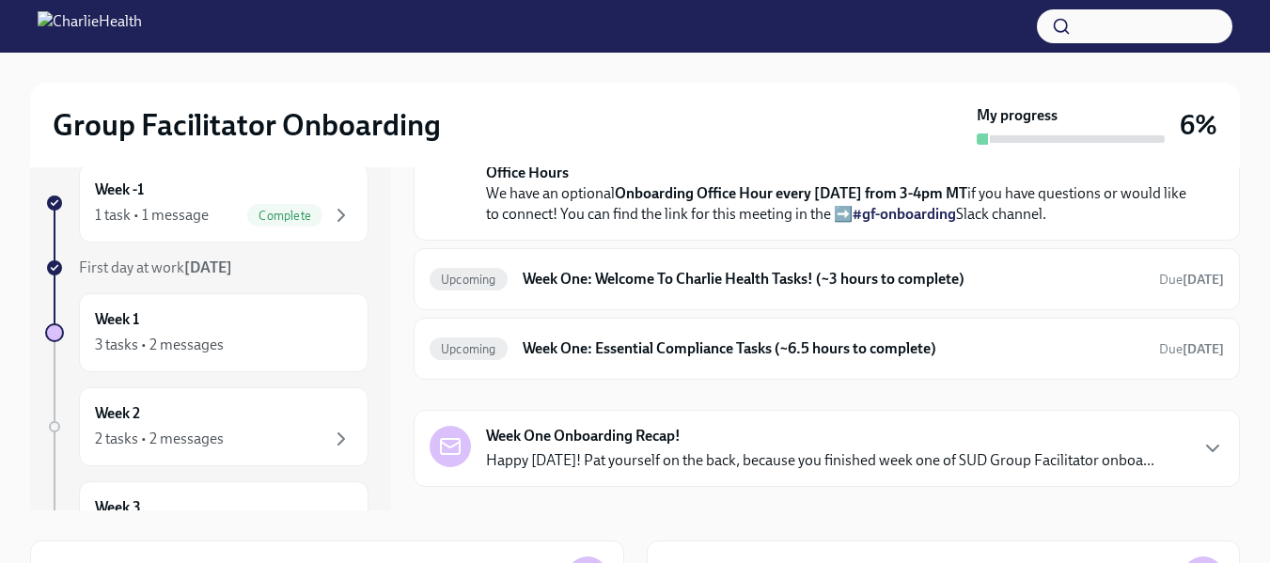
scroll to position [567, 0]
click at [789, 72] on strong "From this point on, you should be using your Charlie Health email ({{ participa…" at bounding box center [858, 64] width 594 height 18
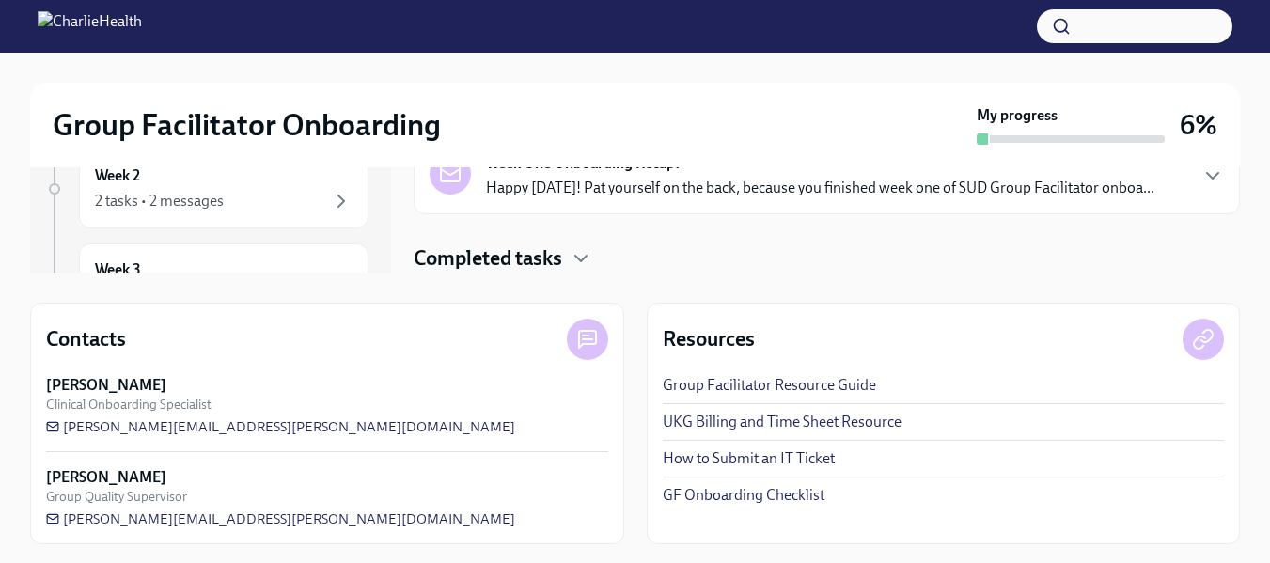
scroll to position [275, 0]
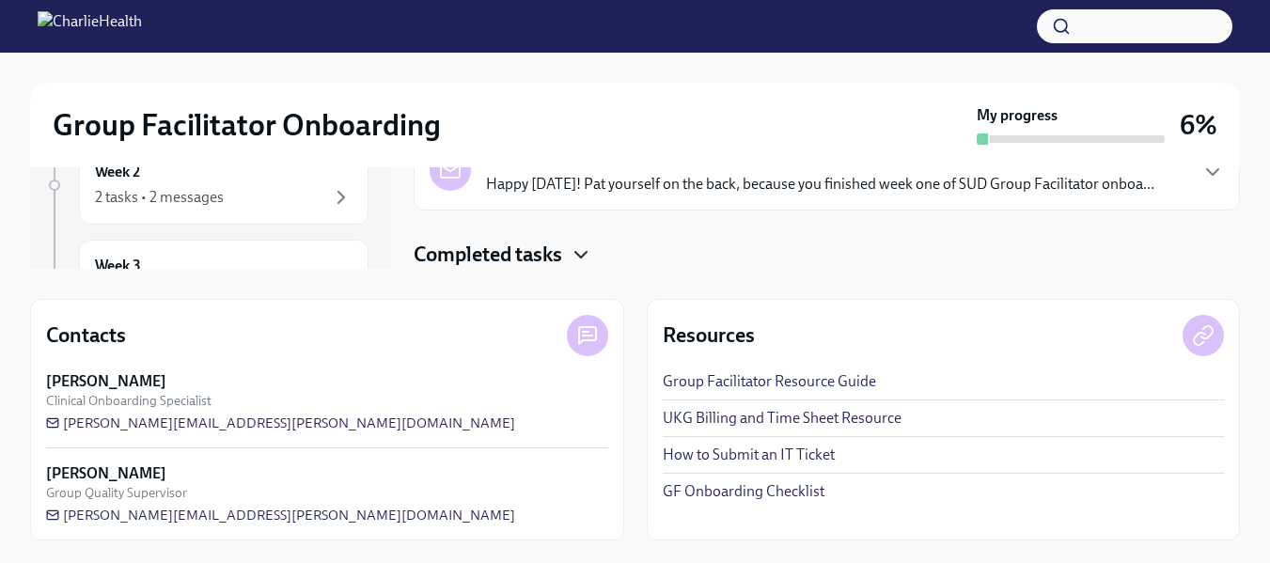
click at [576, 257] on icon "button" at bounding box center [581, 254] width 23 height 23
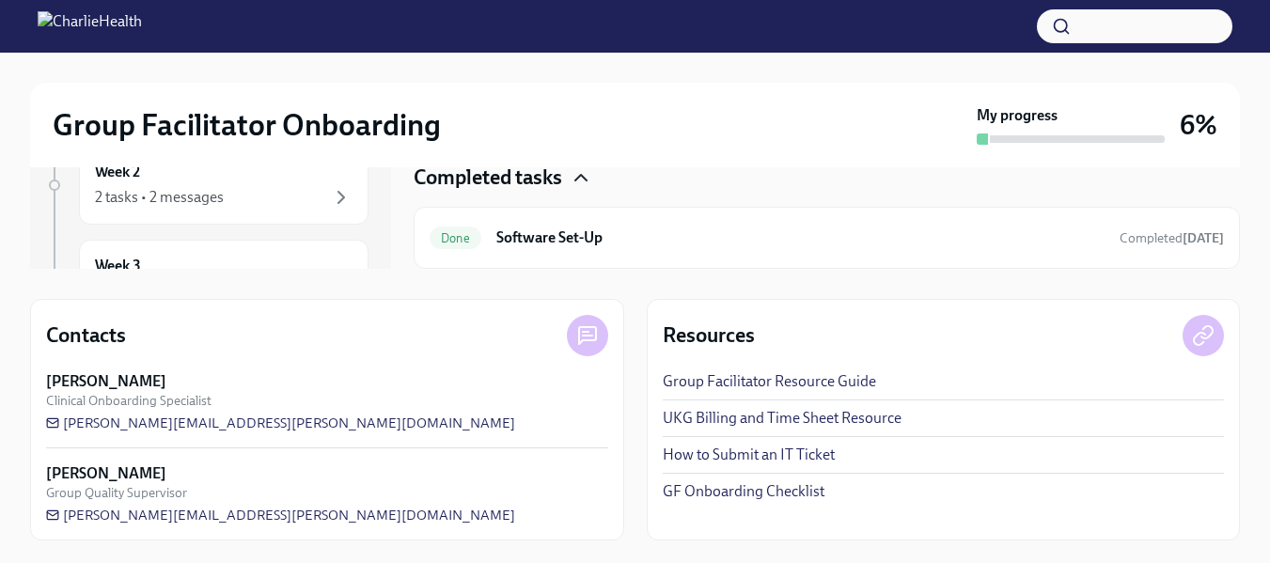
click at [584, 189] on icon "button" at bounding box center [581, 177] width 23 height 23
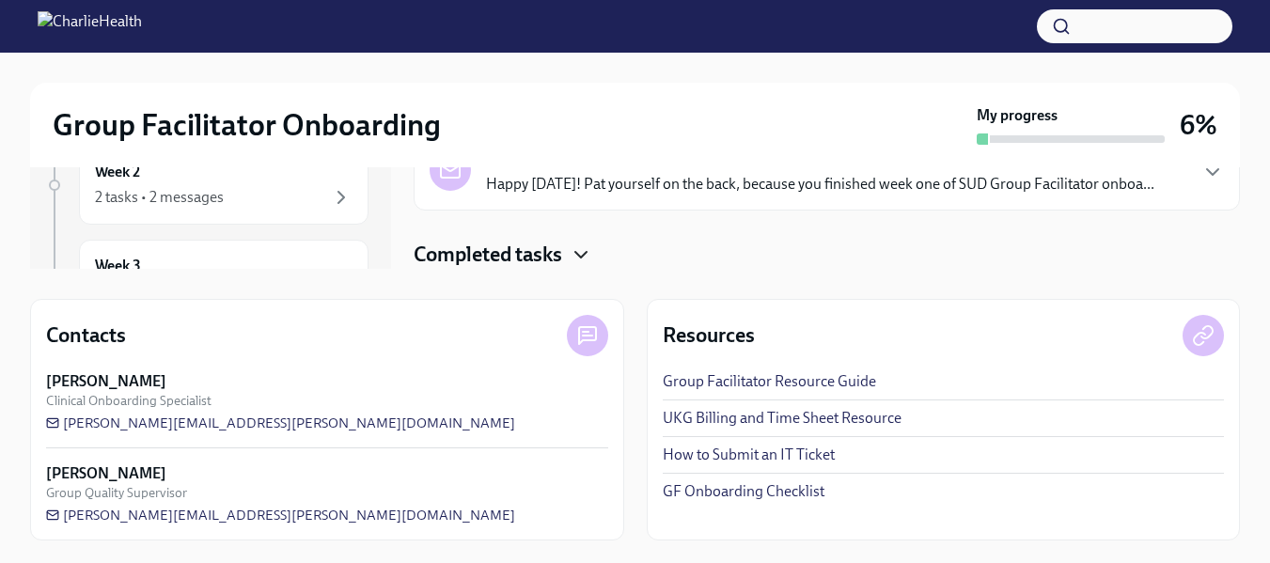
click at [584, 257] on icon "button" at bounding box center [580, 255] width 11 height 6
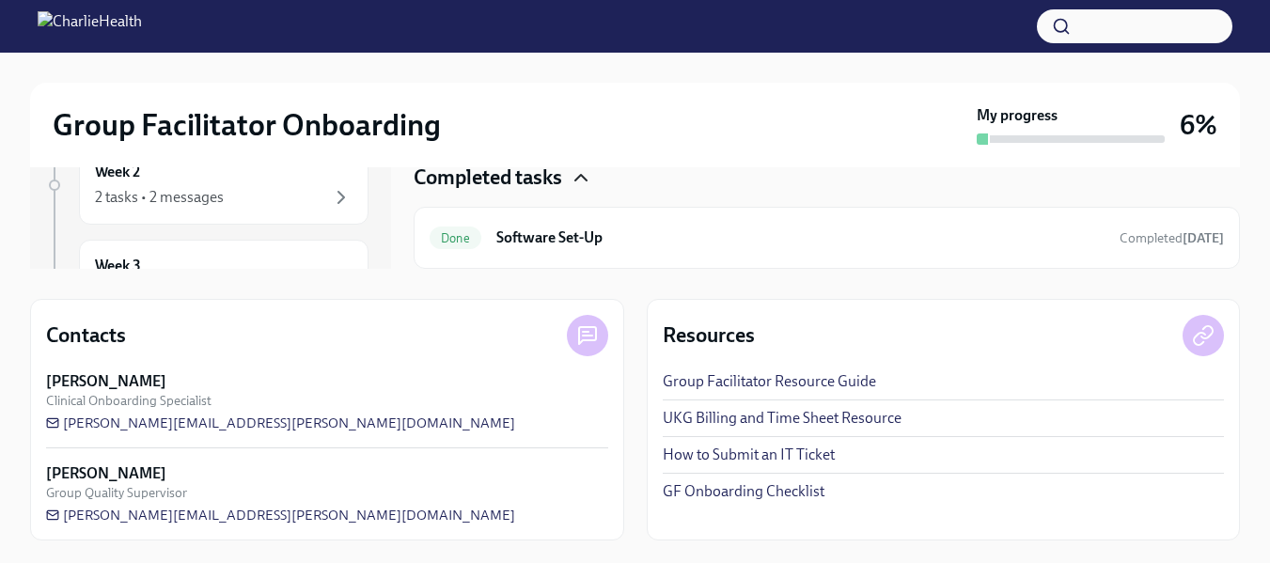
click at [584, 189] on icon "button" at bounding box center [581, 177] width 23 height 23
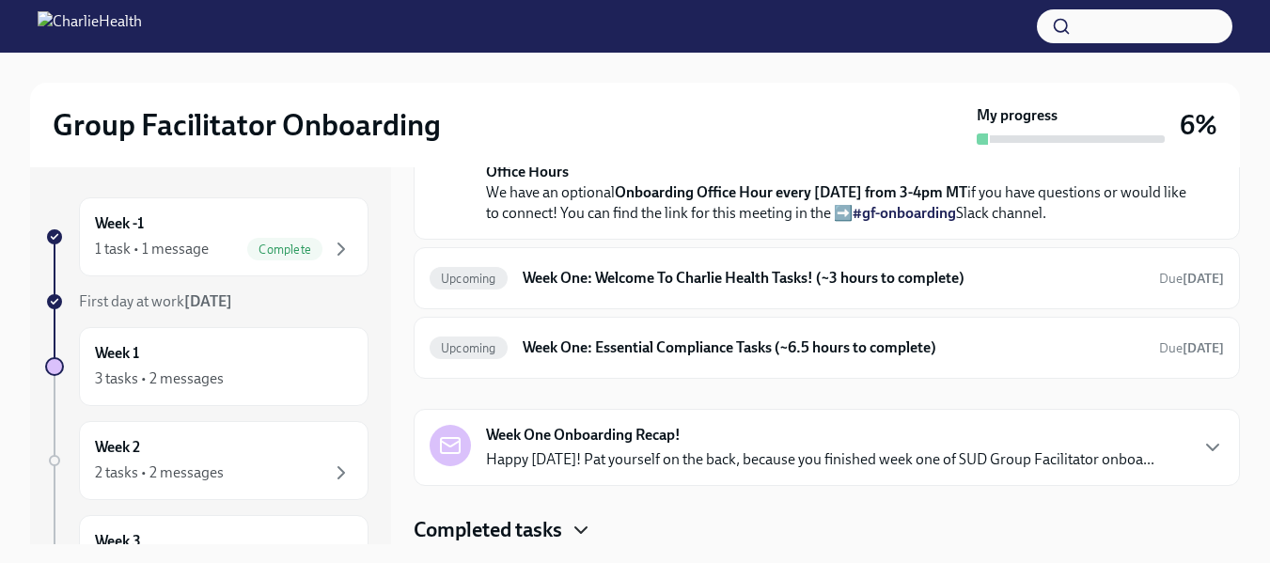
scroll to position [726, 0]
click at [655, 289] on h6 "Week One: Welcome To Charlie Health Tasks! (~3 hours to complete)" at bounding box center [833, 278] width 621 height 21
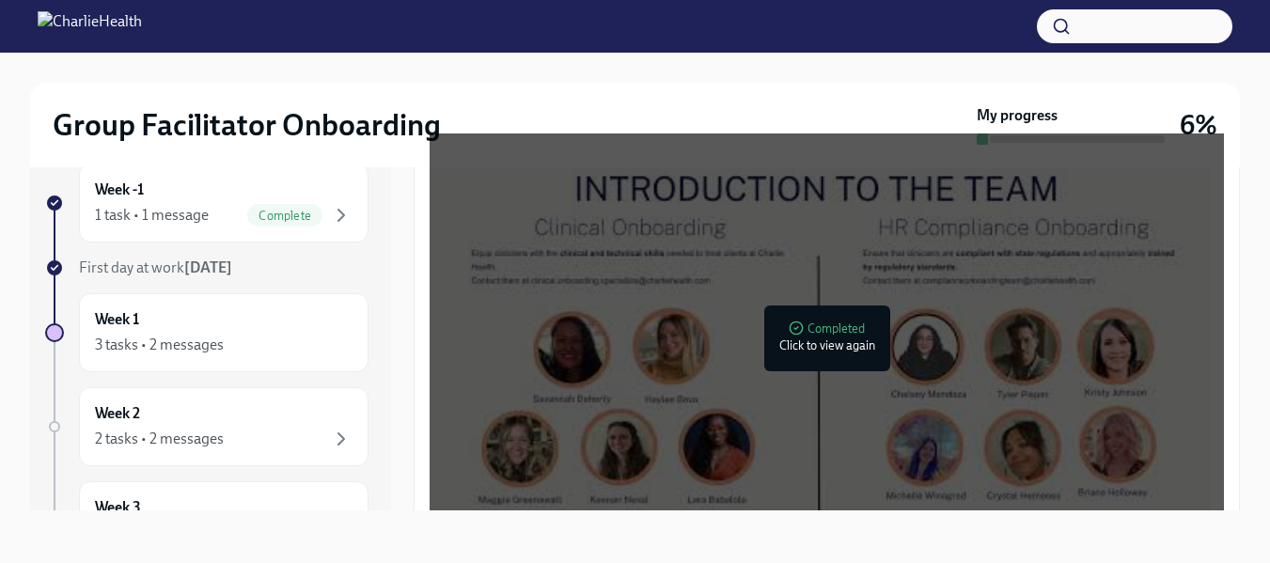
scroll to position [1043, 0]
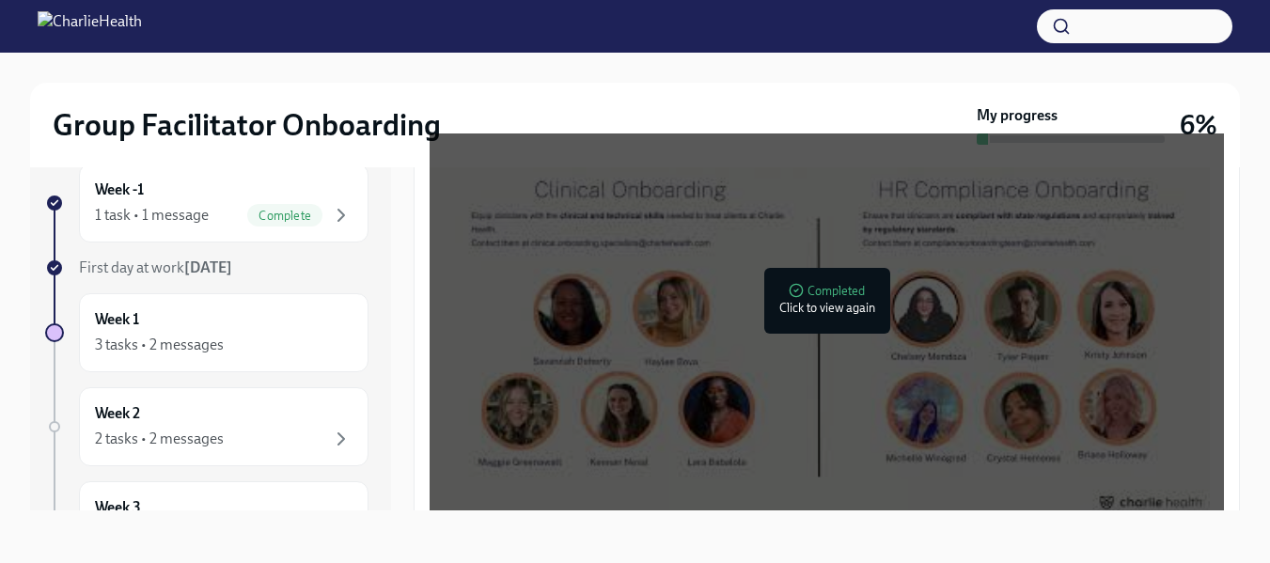
click at [789, 300] on div at bounding box center [820, 301] width 780 height 439
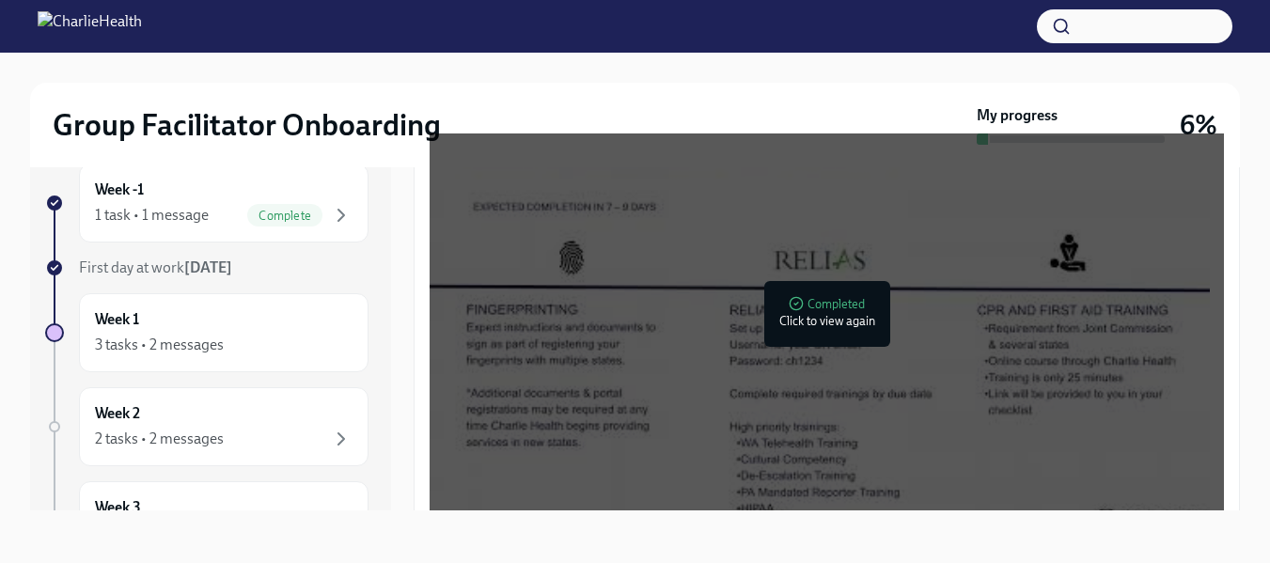
scroll to position [1479, 0]
click at [827, 322] on div at bounding box center [823, 319] width 24 height 30
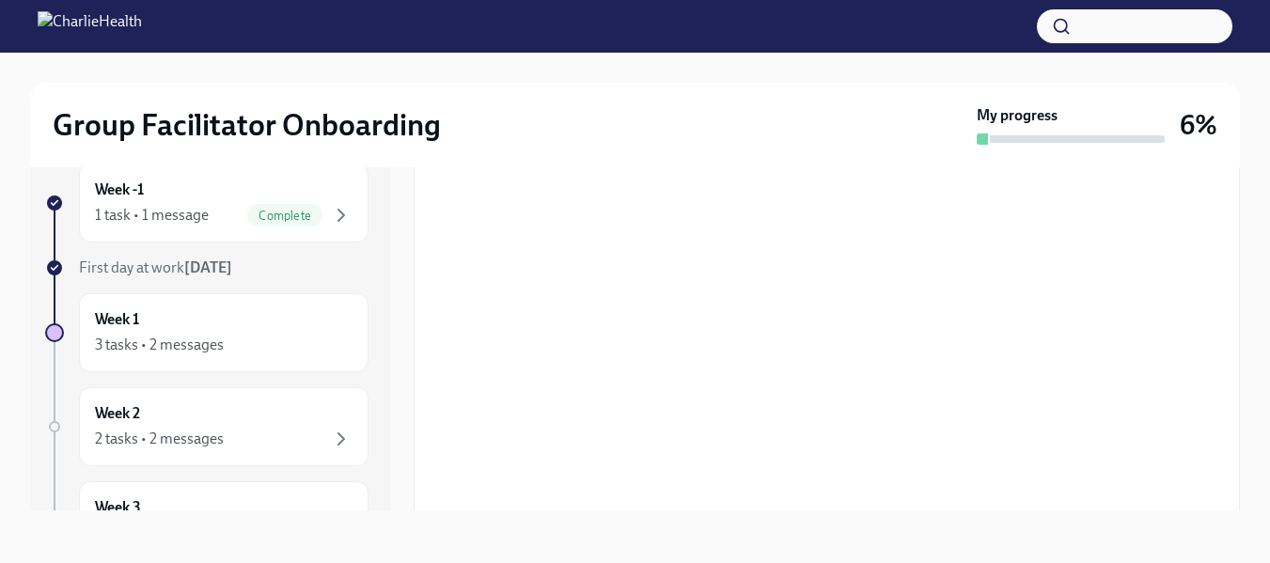
scroll to position [1009, 0]
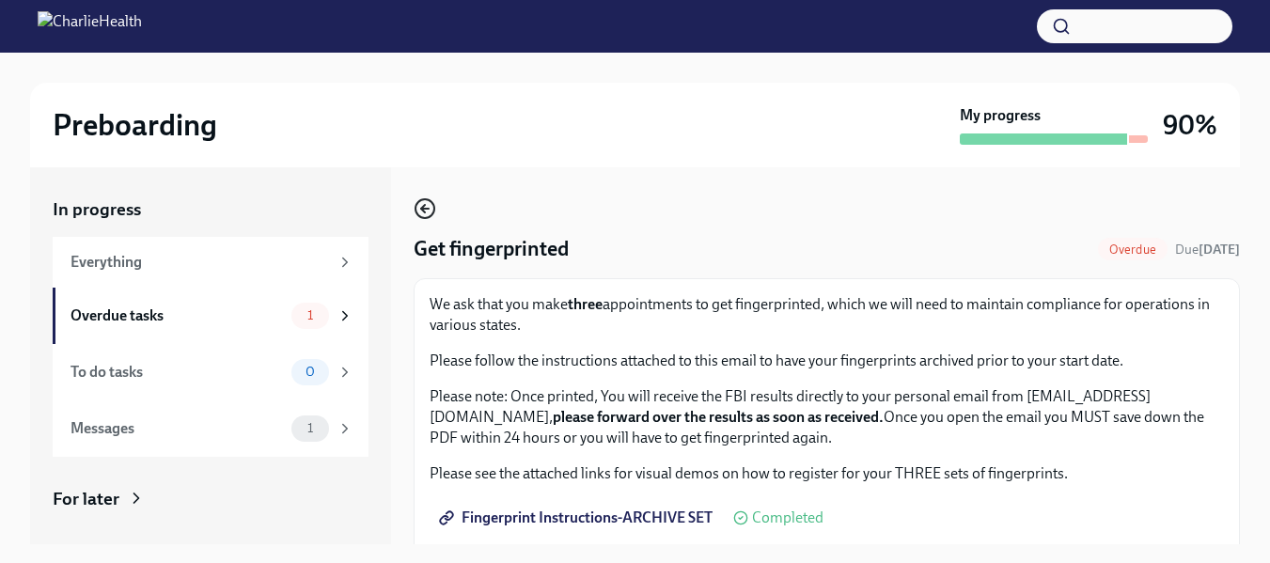
click at [428, 208] on icon "button" at bounding box center [425, 208] width 23 height 23
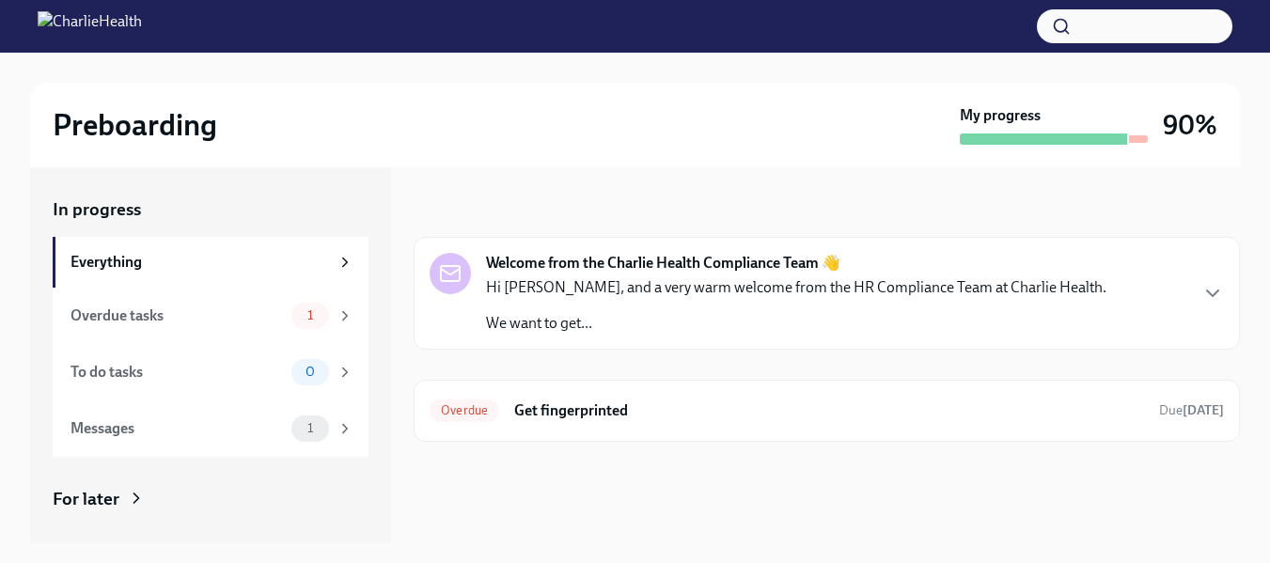
click at [131, 500] on icon at bounding box center [136, 498] width 19 height 19
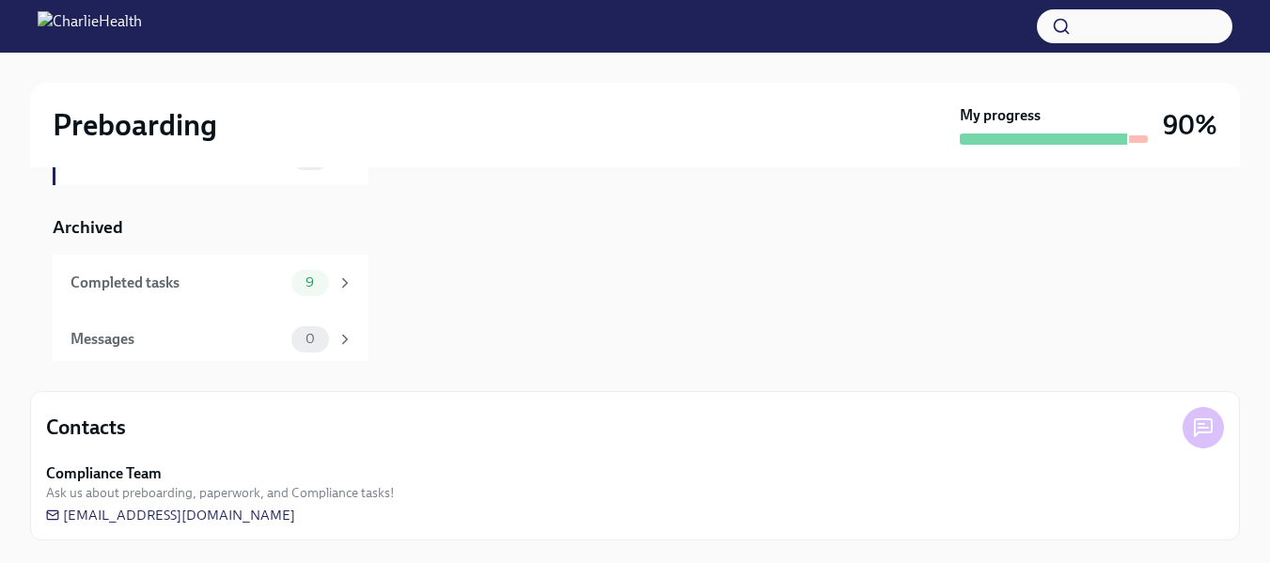
scroll to position [220, 0]
click at [343, 274] on icon at bounding box center [345, 276] width 5 height 8
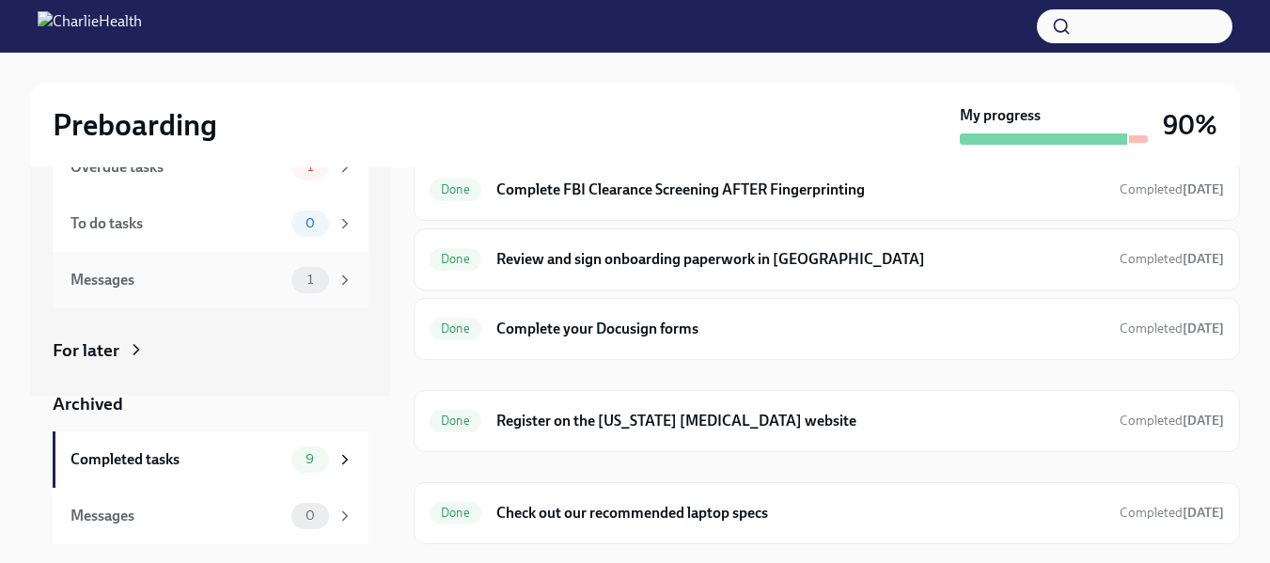
click at [340, 280] on div "Messages 1" at bounding box center [211, 280] width 316 height 56
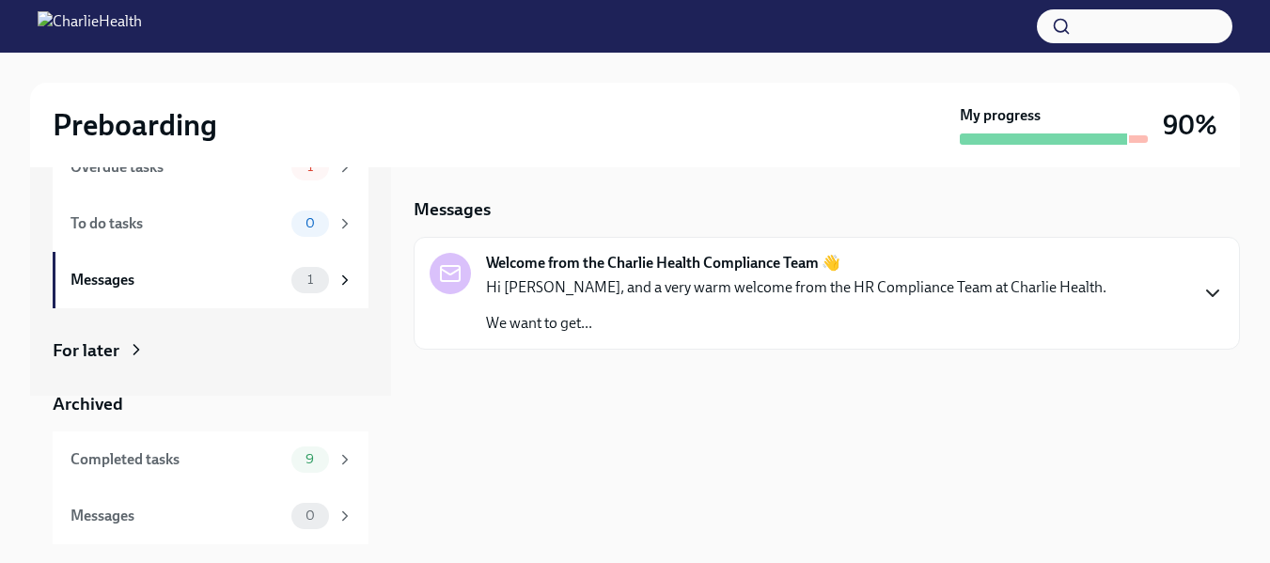
click at [1206, 292] on icon "button" at bounding box center [1212, 293] width 23 height 23
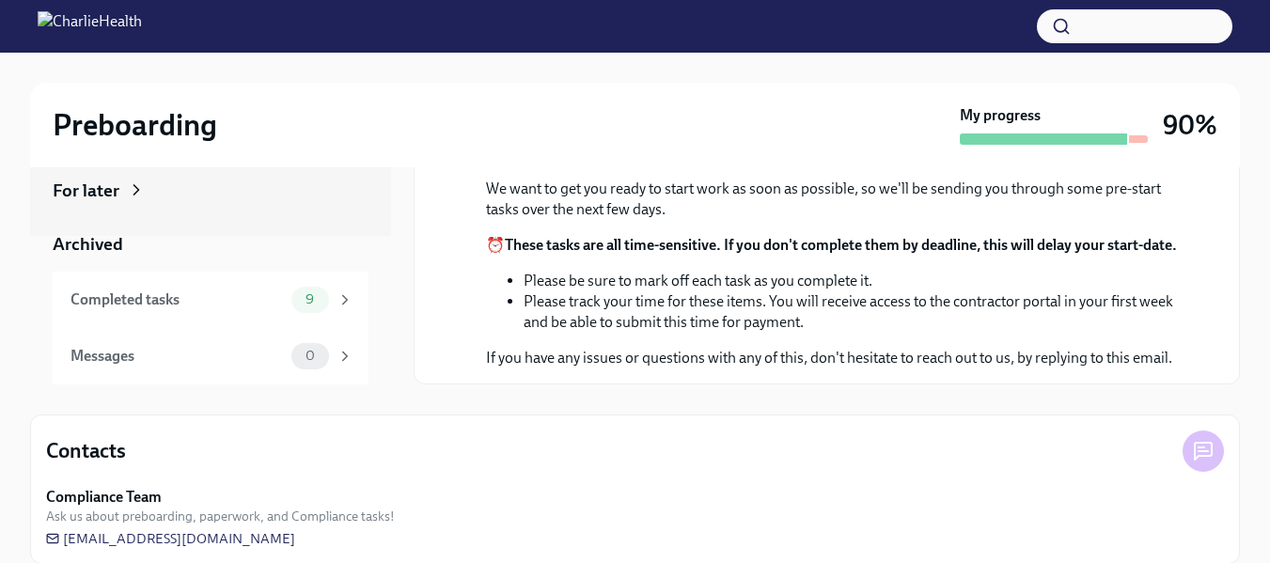
scroll to position [183, 0]
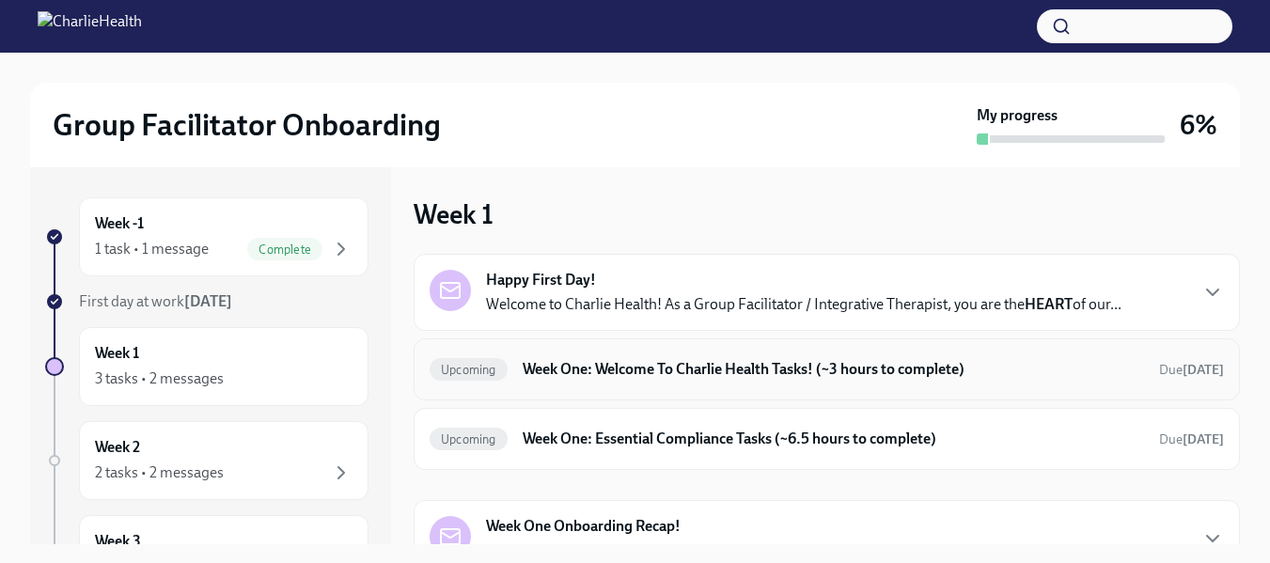
click at [568, 374] on h6 "Week One: Welcome To Charlie Health Tasks! (~3 hours to complete)" at bounding box center [833, 369] width 621 height 21
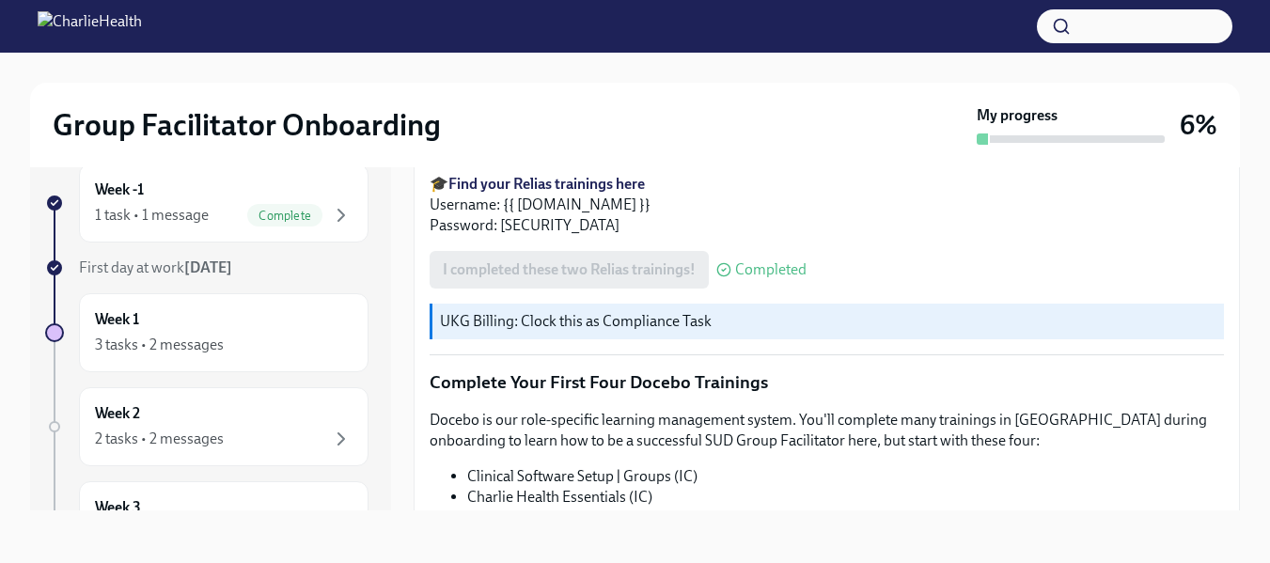
scroll to position [2520, 0]
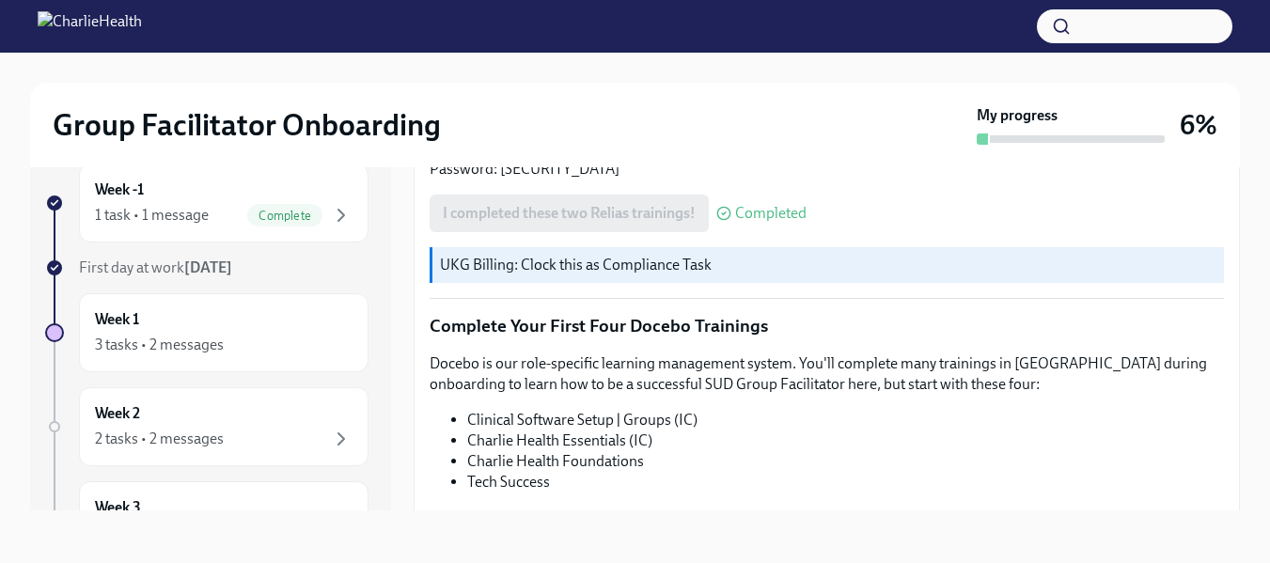
click at [485, 314] on p "Complete Your First Four Docebo Trainings" at bounding box center [827, 326] width 794 height 24
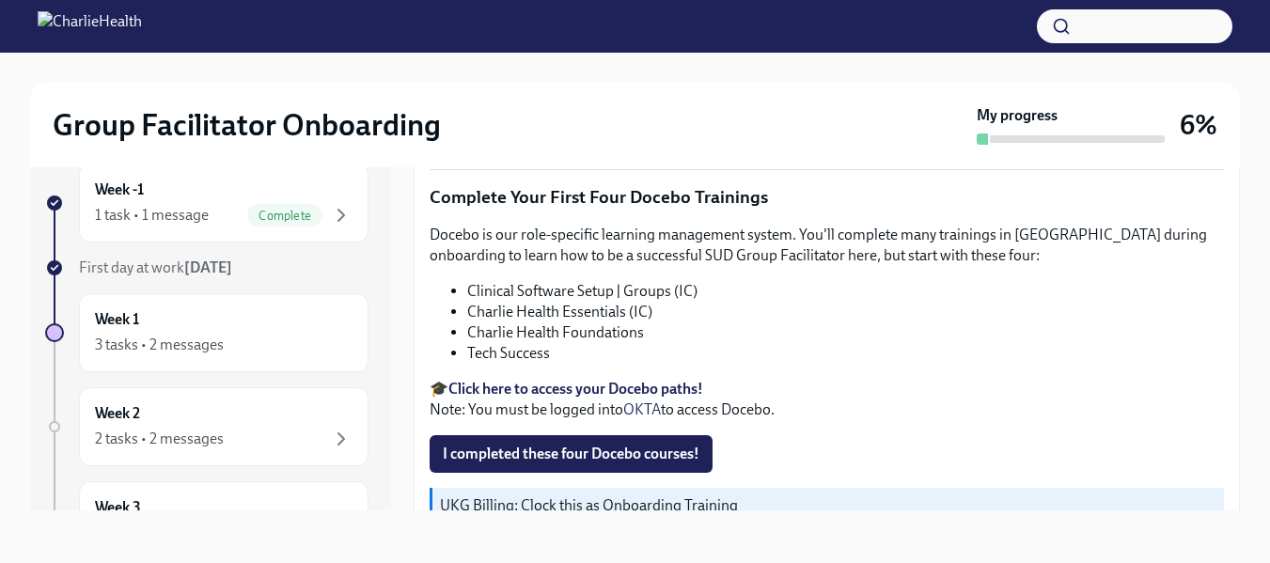
scroll to position [2665, 0]
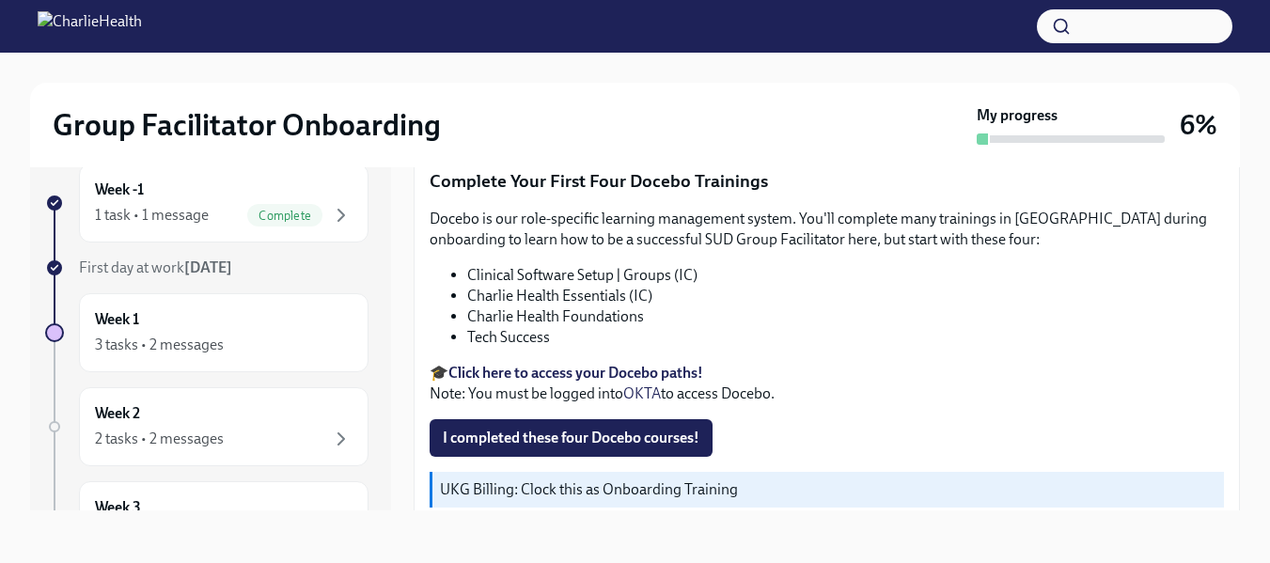
click at [477, 364] on strong "Click here to access your Docebo paths!" at bounding box center [575, 373] width 255 height 18
